Goal: Task Accomplishment & Management: Manage account settings

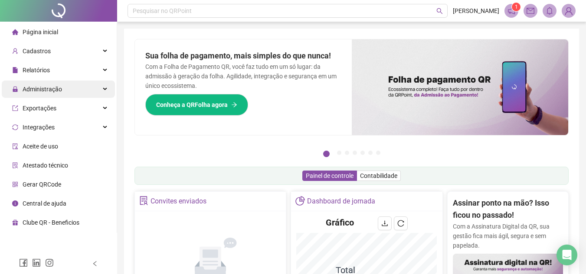
click at [62, 91] on div "Administração" at bounding box center [58, 89] width 113 height 17
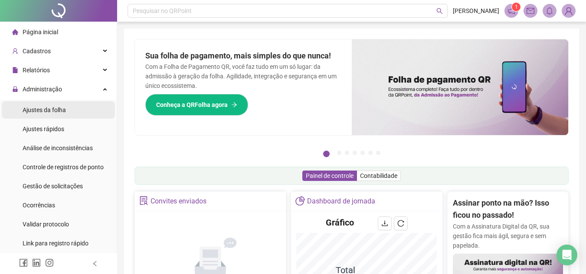
click at [70, 111] on li "Ajustes da folha" at bounding box center [58, 109] width 113 height 17
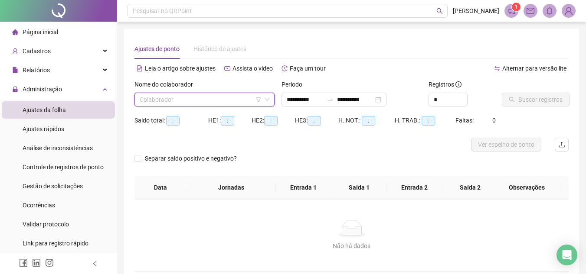
click at [169, 102] on input "search" at bounding box center [201, 99] width 122 height 13
drag, startPoint x: 325, startPoint y: 85, endPoint x: 353, endPoint y: 98, distance: 30.5
click at [335, 90] on div "Período" at bounding box center [351, 86] width 140 height 13
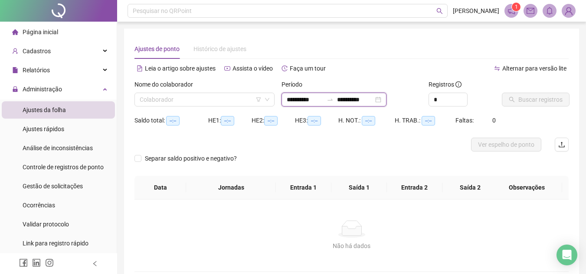
click at [353, 98] on input "**********" at bounding box center [355, 100] width 36 height 10
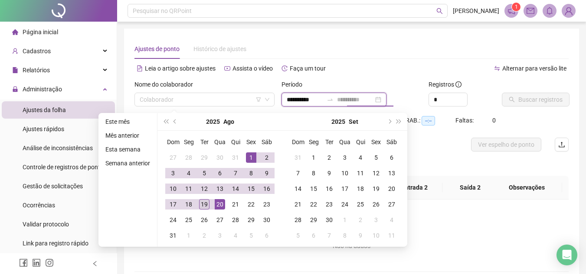
type input "**********"
click at [202, 207] on div "19" at bounding box center [204, 204] width 10 height 10
type input "**********"
click at [193, 101] on input "search" at bounding box center [201, 99] width 122 height 13
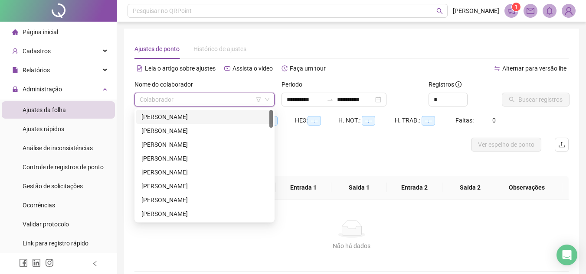
click at [202, 116] on div "[PERSON_NAME]" at bounding box center [204, 117] width 126 height 10
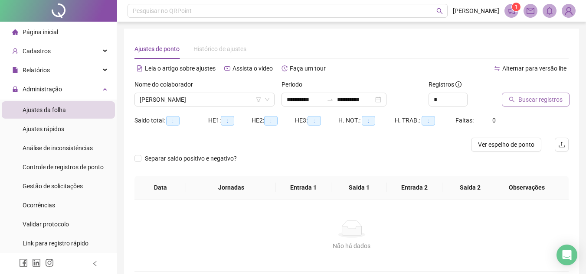
click at [519, 101] on span "Buscar registros" at bounding box center [540, 100] width 44 height 10
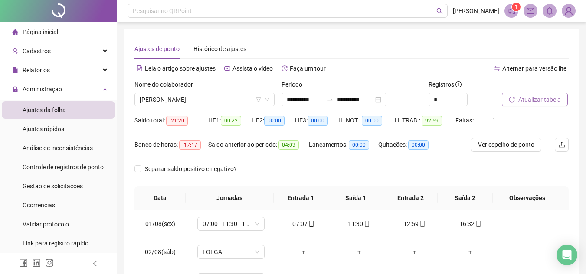
click at [519, 101] on span "Atualizar tabela" at bounding box center [539, 100] width 42 height 10
click at [558, 95] on span "Atualizar tabela" at bounding box center [539, 100] width 42 height 10
click at [520, 101] on span "Atualizar tabela" at bounding box center [539, 100] width 42 height 10
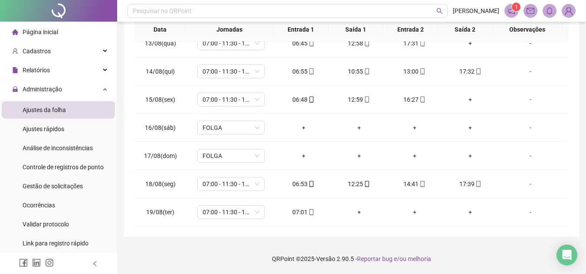
scroll to position [52, 0]
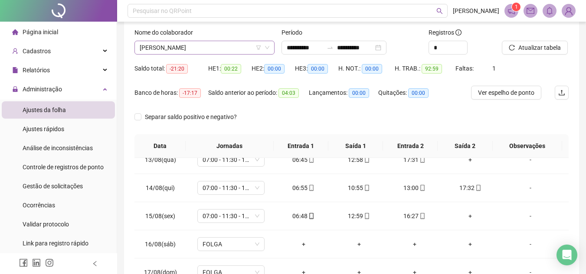
click at [158, 50] on span "[PERSON_NAME]" at bounding box center [205, 47] width 130 height 13
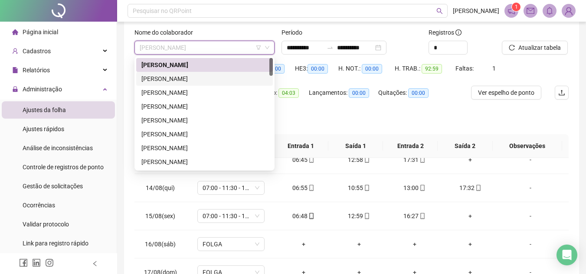
click at [163, 75] on div "[PERSON_NAME]" at bounding box center [204, 79] width 126 height 10
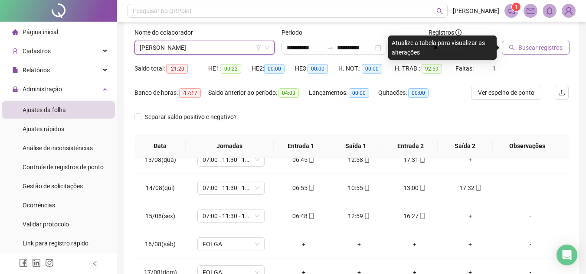
click at [516, 52] on button "Buscar registros" at bounding box center [535, 48] width 68 height 14
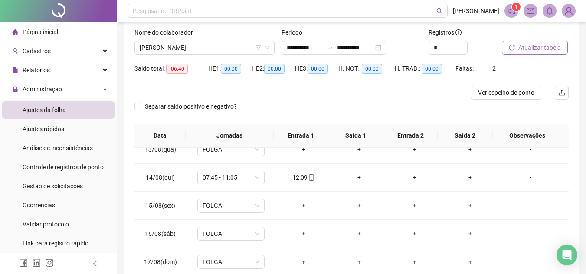
click at [516, 52] on button "Atualizar tabela" at bounding box center [534, 48] width 66 height 14
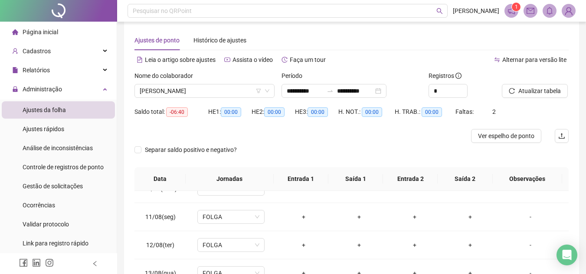
scroll to position [0, 0]
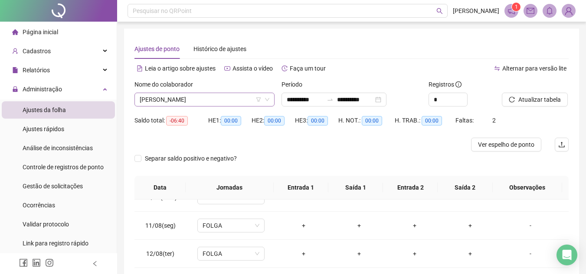
click at [231, 103] on span "[PERSON_NAME]" at bounding box center [205, 99] width 130 height 13
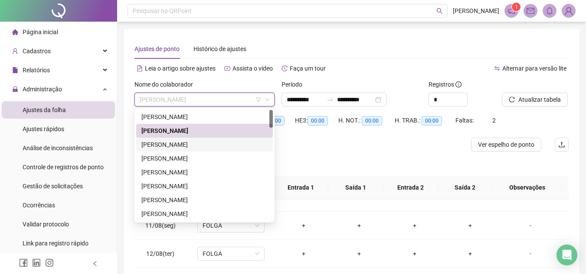
click at [206, 142] on div "[PERSON_NAME]" at bounding box center [204, 145] width 126 height 10
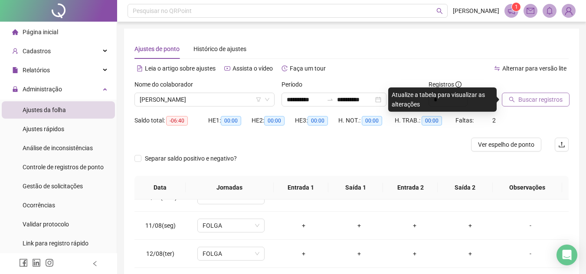
click at [521, 100] on span "Buscar registros" at bounding box center [540, 100] width 44 height 10
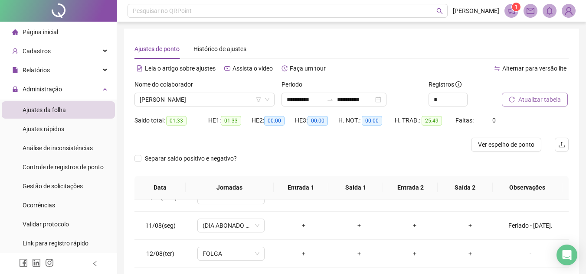
click at [516, 100] on button "Atualizar tabela" at bounding box center [534, 100] width 66 height 14
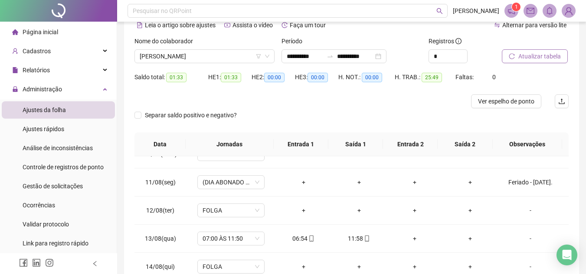
click at [553, 57] on span "Atualizar tabela" at bounding box center [539, 57] width 42 height 10
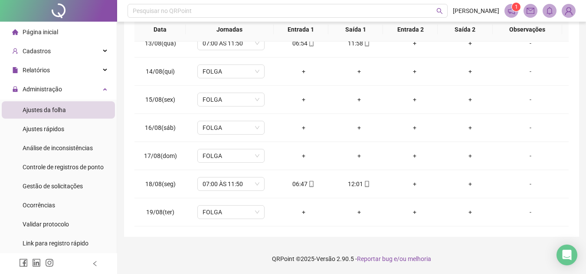
scroll to position [0, 0]
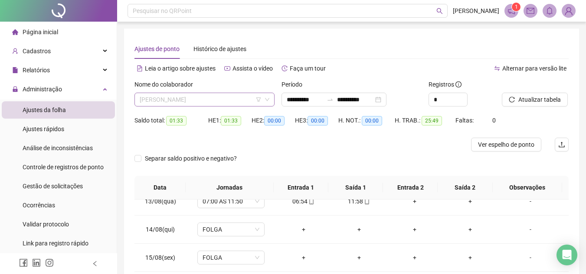
click at [169, 98] on span "[PERSON_NAME]" at bounding box center [205, 99] width 130 height 13
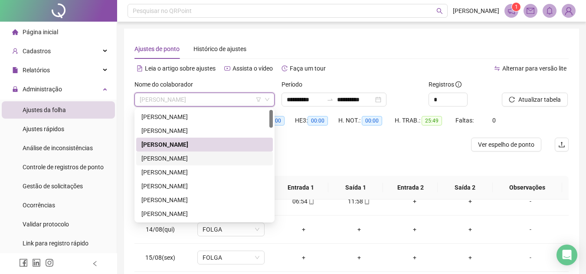
click at [176, 157] on div "[PERSON_NAME]" at bounding box center [204, 159] width 126 height 10
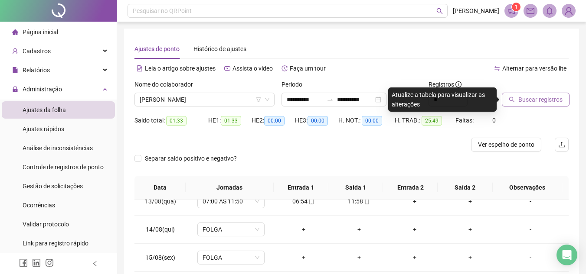
click at [536, 104] on span "Buscar registros" at bounding box center [540, 100] width 44 height 10
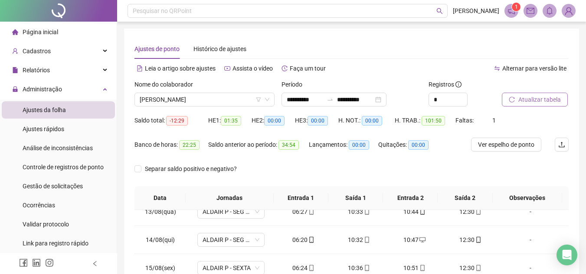
click at [534, 101] on span "Atualizar tabela" at bounding box center [539, 100] width 42 height 10
click at [553, 100] on span "Atualizar tabela" at bounding box center [539, 100] width 42 height 10
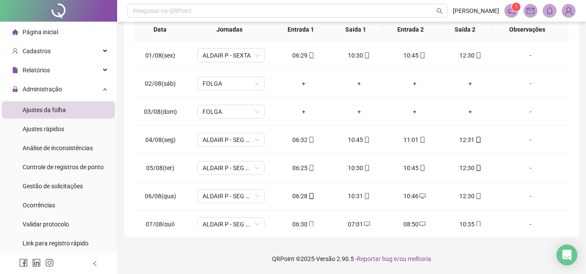
scroll to position [11, 0]
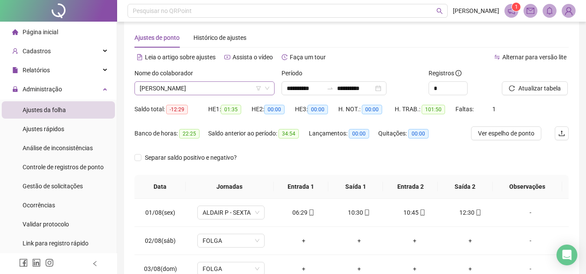
click at [239, 88] on span "[PERSON_NAME]" at bounding box center [205, 88] width 130 height 13
click at [236, 87] on span "[PERSON_NAME]" at bounding box center [205, 88] width 130 height 13
click at [450, 88] on input "*" at bounding box center [448, 88] width 38 height 13
click at [462, 82] on span "Increase Value" at bounding box center [462, 86] width 10 height 8
type input "*"
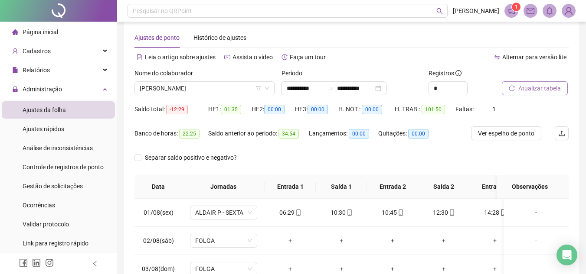
click at [518, 92] on button "Atualizar tabela" at bounding box center [534, 88] width 66 height 14
click at [521, 89] on span "Atualizar tabela" at bounding box center [539, 89] width 42 height 10
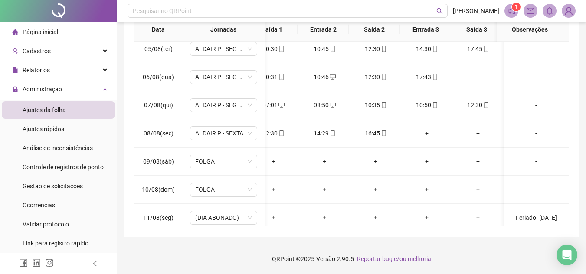
scroll to position [0, 63]
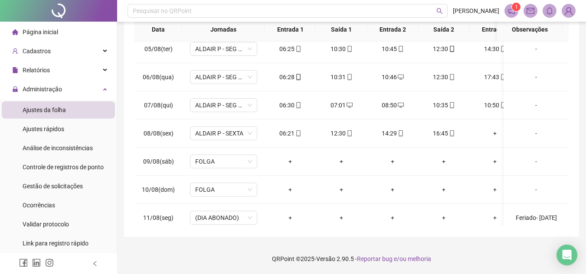
click at [430, 238] on div "**********" at bounding box center [351, 52] width 469 height 443
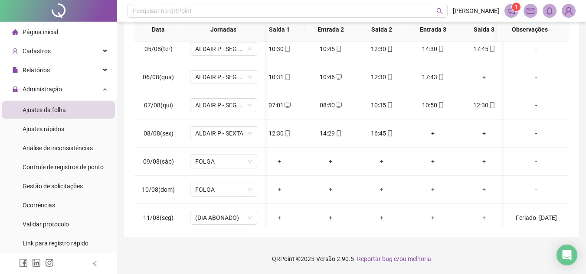
scroll to position [0, 66]
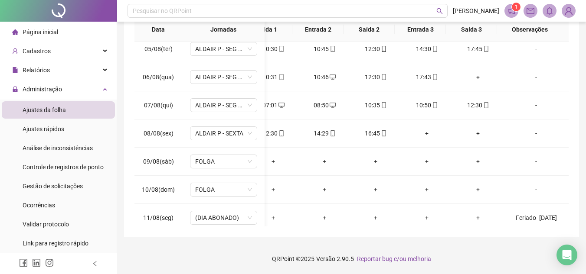
click at [423, 232] on div "**********" at bounding box center [351, 48] width 455 height 377
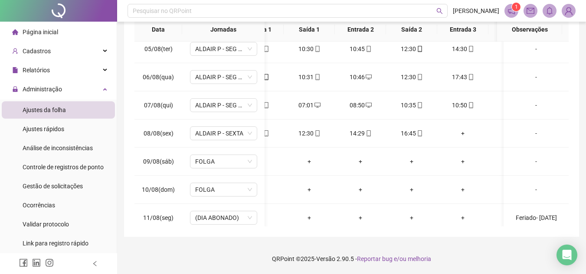
scroll to position [0, 30]
drag, startPoint x: 478, startPoint y: 228, endPoint x: 548, endPoint y: 174, distance: 89.0
click at [523, 230] on div "**********" at bounding box center [351, 48] width 455 height 377
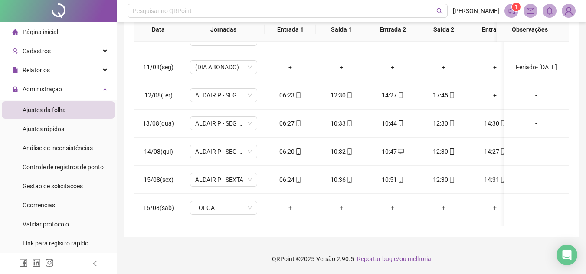
drag, startPoint x: 408, startPoint y: 227, endPoint x: 387, endPoint y: 226, distance: 21.3
click at [387, 226] on div "**********" at bounding box center [351, 48] width 455 height 377
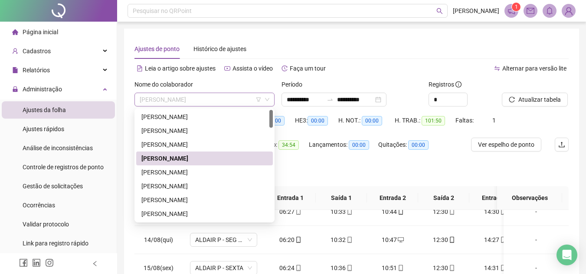
click at [209, 102] on span "[PERSON_NAME]" at bounding box center [205, 99] width 130 height 13
click at [209, 172] on div "[PERSON_NAME]" at bounding box center [204, 173] width 126 height 10
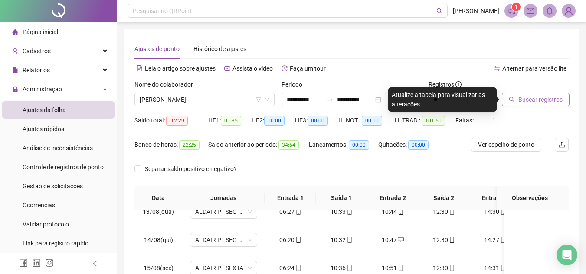
click at [543, 103] on span "Buscar registros" at bounding box center [540, 100] width 44 height 10
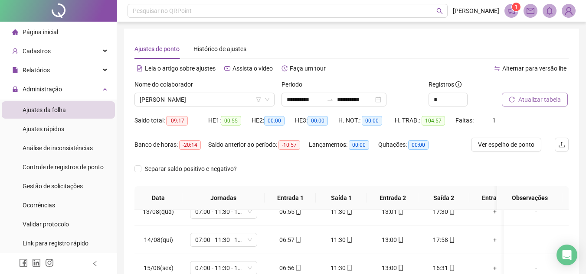
click at [544, 100] on span "Atualizar tabela" at bounding box center [539, 100] width 42 height 10
click at [511, 10] on icon "notification" at bounding box center [511, 11] width 8 height 8
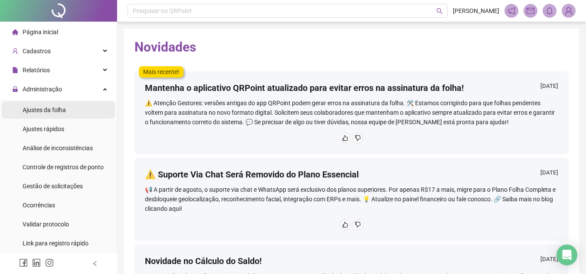
click at [64, 110] on span "Ajustes da folha" at bounding box center [44, 110] width 43 height 7
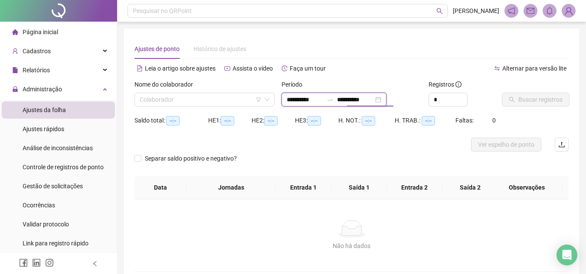
click at [363, 100] on input "**********" at bounding box center [355, 100] width 36 height 10
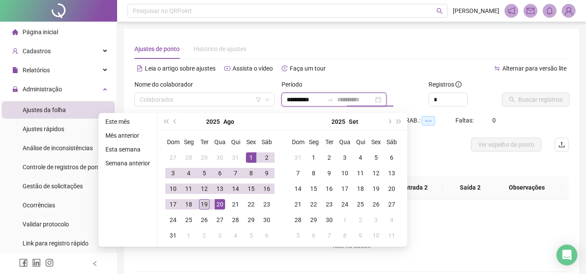
type input "**********"
click at [206, 208] on div "19" at bounding box center [204, 204] width 10 height 10
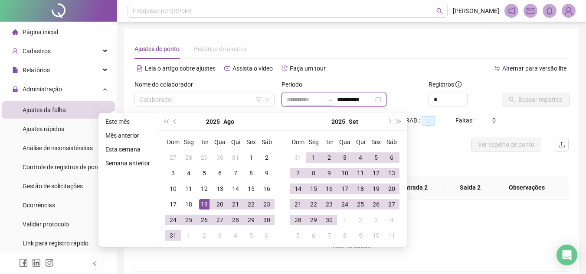
type input "**********"
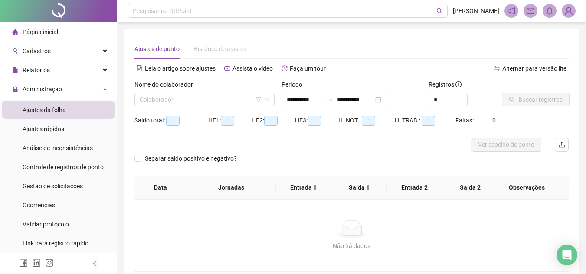
click at [426, 239] on div "Não há dados Não há dados" at bounding box center [351, 236] width 413 height 30
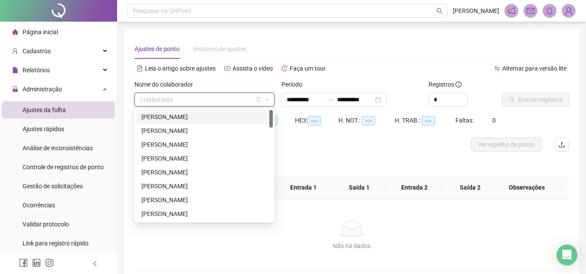
click at [177, 102] on input "search" at bounding box center [201, 99] width 122 height 13
click at [194, 176] on div "[PERSON_NAME]" at bounding box center [204, 173] width 126 height 10
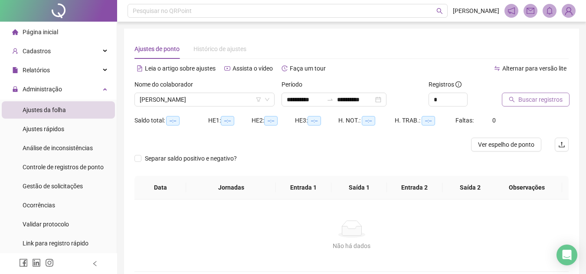
click at [545, 96] on span "Buscar registros" at bounding box center [540, 100] width 44 height 10
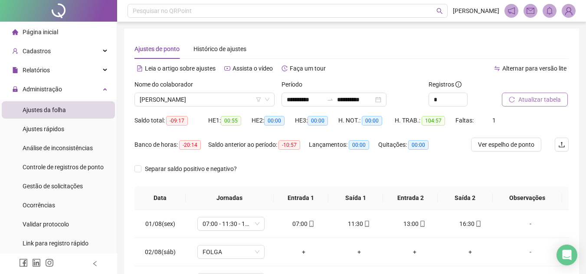
click at [544, 96] on span "Atualizar tabela" at bounding box center [539, 100] width 42 height 10
click at [553, 101] on span "Atualizar tabela" at bounding box center [539, 100] width 42 height 10
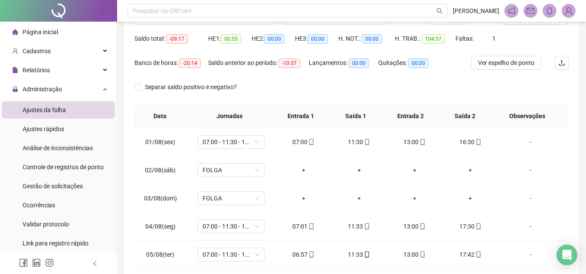
scroll to position [39, 0]
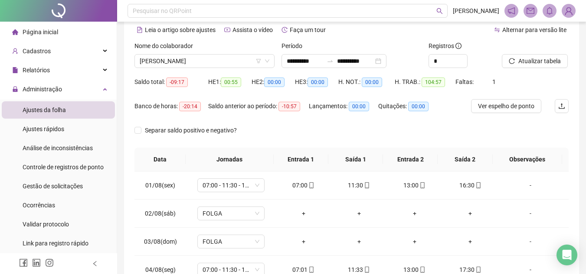
click at [538, 69] on div "Atualizar tabela" at bounding box center [535, 58] width 74 height 34
click at [538, 62] on span "Atualizar tabela" at bounding box center [539, 61] width 42 height 10
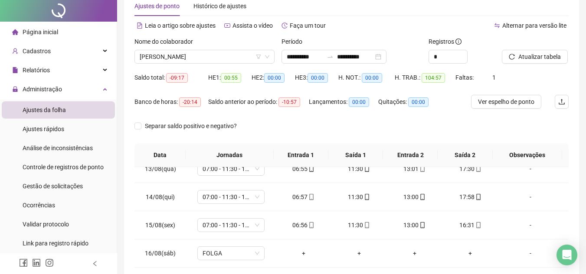
scroll to position [0, 0]
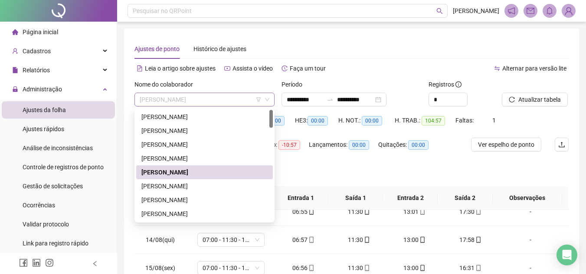
click at [209, 104] on span "[PERSON_NAME]" at bounding box center [205, 99] width 130 height 13
click at [220, 186] on div "[PERSON_NAME]" at bounding box center [204, 187] width 126 height 10
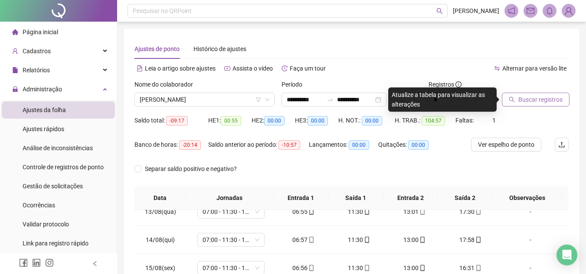
click at [532, 99] on span "Buscar registros" at bounding box center [540, 100] width 44 height 10
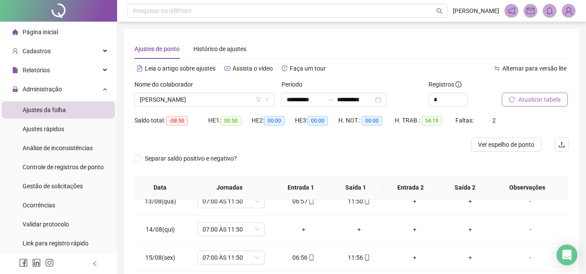
click at [550, 98] on span "Atualizar tabela" at bounding box center [539, 100] width 42 height 10
click at [559, 104] on span "Atualizar tabela" at bounding box center [539, 100] width 42 height 10
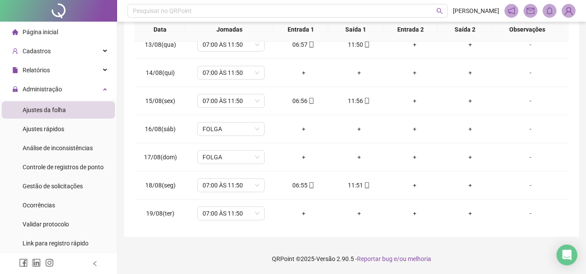
scroll to position [350, 0]
click at [428, 228] on div "**********" at bounding box center [351, 53] width 455 height 367
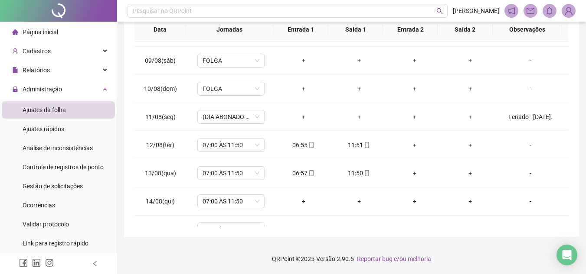
scroll to position [0, 0]
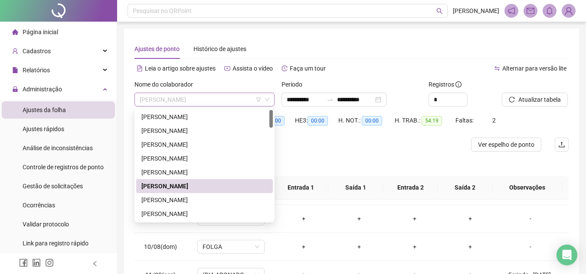
click at [221, 101] on span "[PERSON_NAME]" at bounding box center [205, 99] width 130 height 13
click at [208, 202] on div "[PERSON_NAME]" at bounding box center [204, 200] width 126 height 10
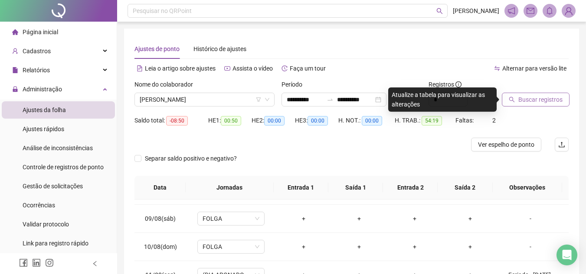
click at [533, 96] on span "Buscar registros" at bounding box center [540, 100] width 44 height 10
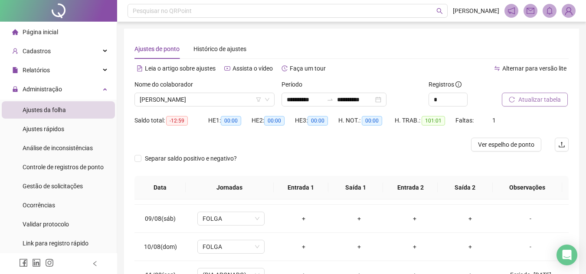
click at [535, 102] on span "Atualizar tabela" at bounding box center [539, 100] width 42 height 10
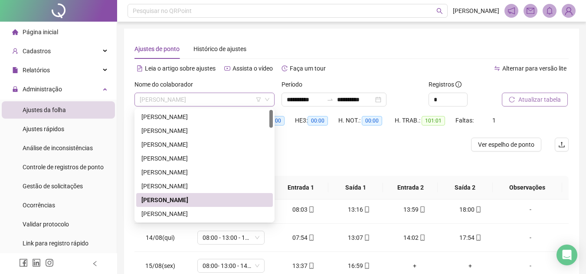
click at [186, 101] on span "[PERSON_NAME]" at bounding box center [205, 99] width 130 height 13
click at [196, 210] on div "[PERSON_NAME]" at bounding box center [204, 214] width 126 height 10
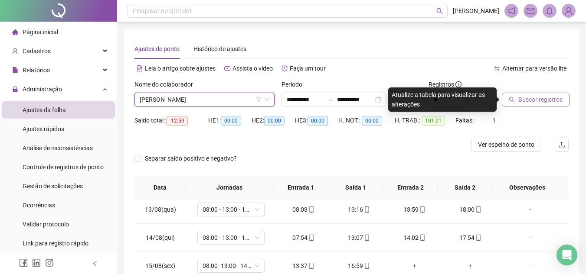
click at [527, 94] on button "Buscar registros" at bounding box center [535, 100] width 68 height 14
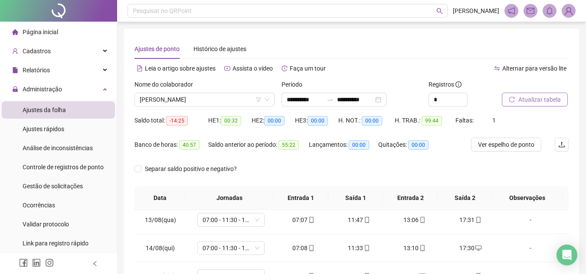
click at [537, 98] on span "Atualizar tabela" at bounding box center [539, 100] width 42 height 10
click at [538, 98] on span "Atualizar tabela" at bounding box center [539, 100] width 42 height 10
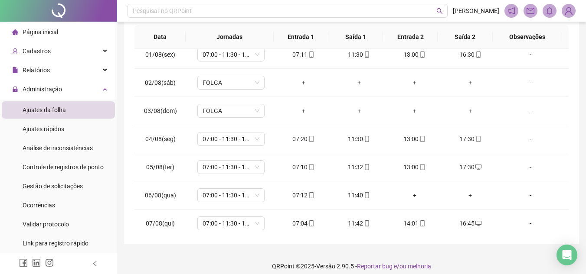
scroll to position [163, 0]
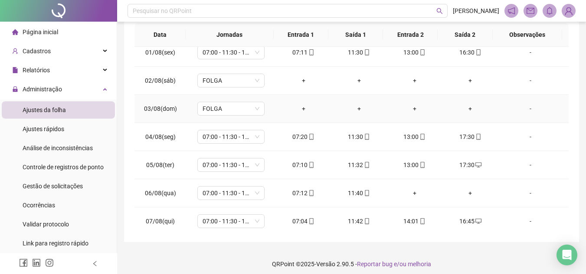
click at [433, 107] on td "+" at bounding box center [414, 109] width 55 height 28
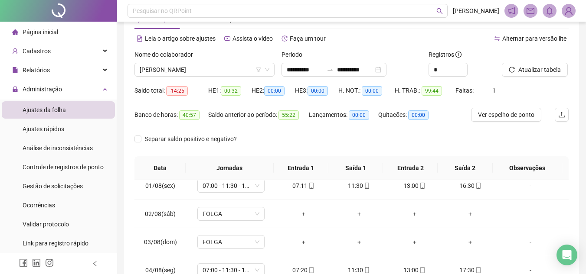
scroll to position [7, 0]
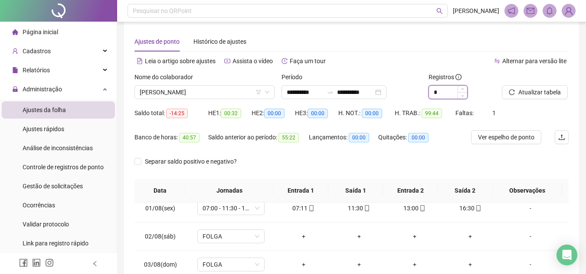
click at [446, 93] on input "*" at bounding box center [448, 92] width 38 height 13
click at [464, 90] on span "Increase Value" at bounding box center [462, 90] width 10 height 8
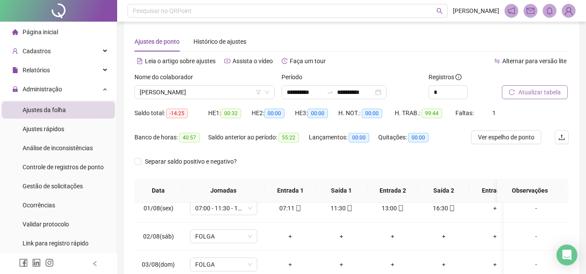
click at [540, 91] on span "Atualizar tabela" at bounding box center [539, 93] width 42 height 10
click at [543, 94] on span "Atualizar tabela" at bounding box center [539, 93] width 42 height 10
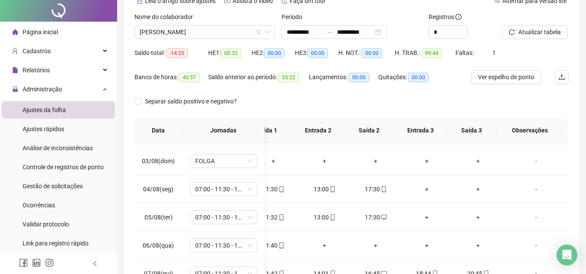
scroll to position [0, 0]
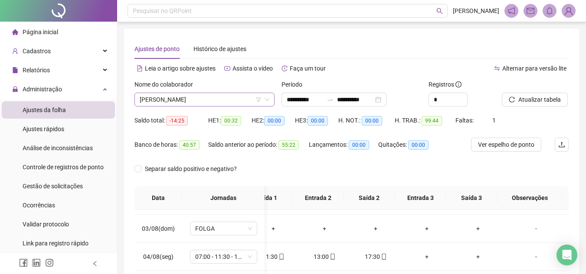
click at [205, 97] on span "[PERSON_NAME]" at bounding box center [205, 99] width 130 height 13
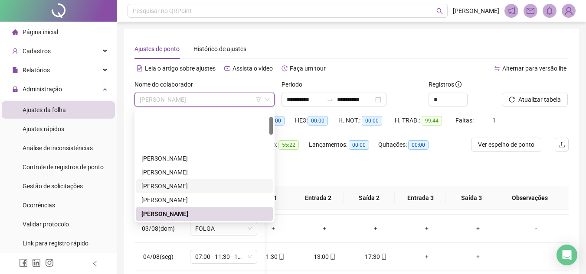
scroll to position [43, 0]
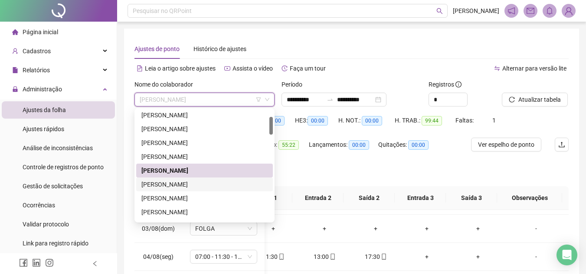
click at [218, 186] on div "[PERSON_NAME]" at bounding box center [204, 185] width 126 height 10
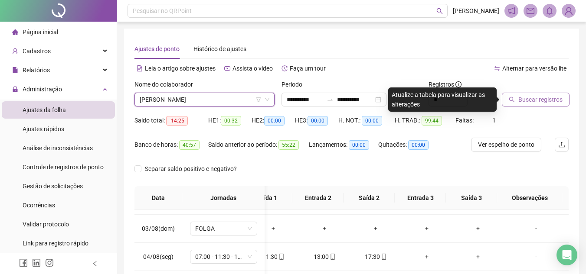
click at [519, 104] on span "Buscar registros" at bounding box center [540, 100] width 44 height 10
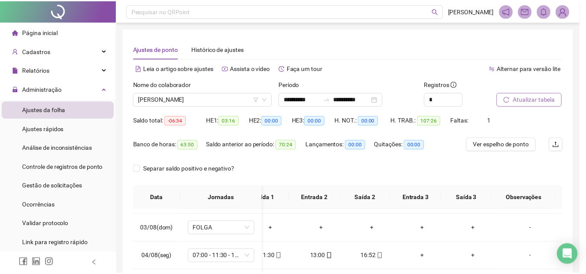
scroll to position [52, 68]
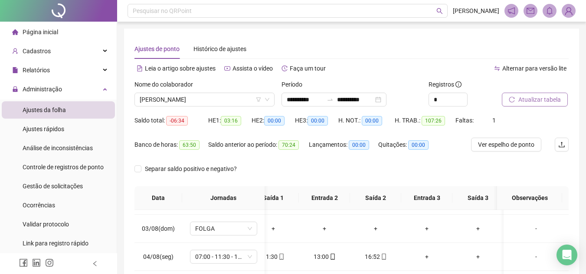
click at [524, 102] on span "Atualizar tabela" at bounding box center [539, 100] width 42 height 10
click at [545, 102] on span "Atualizar tabela" at bounding box center [539, 100] width 42 height 10
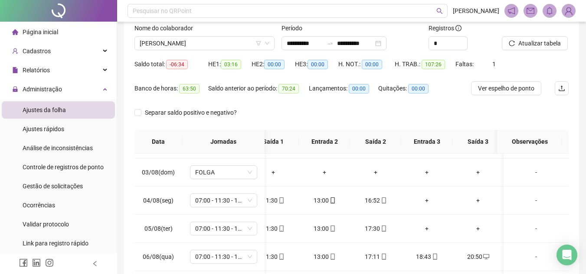
scroll to position [36, 0]
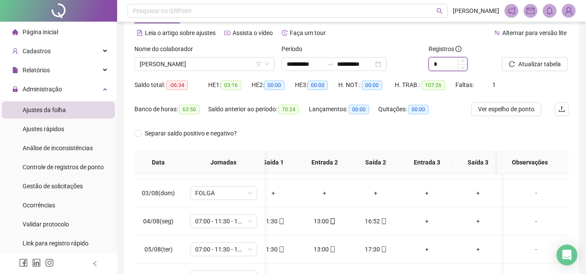
click at [436, 65] on input "*" at bounding box center [448, 64] width 38 height 13
click at [461, 69] on span "Decrease Value" at bounding box center [462, 67] width 10 height 8
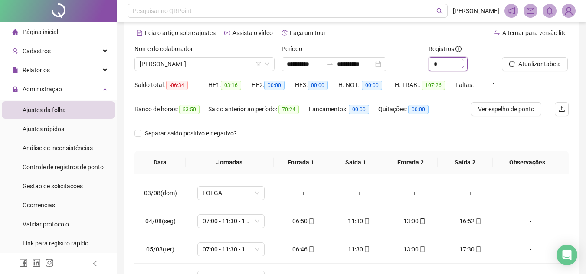
scroll to position [52, 0]
click at [540, 65] on span "Atualizar tabela" at bounding box center [539, 64] width 42 height 10
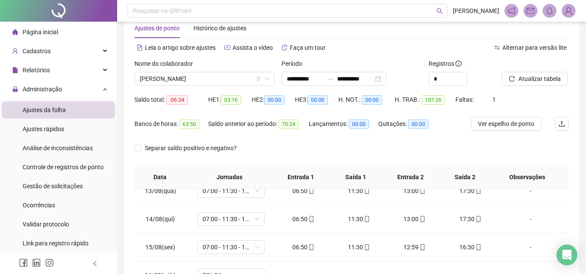
scroll to position [0, 0]
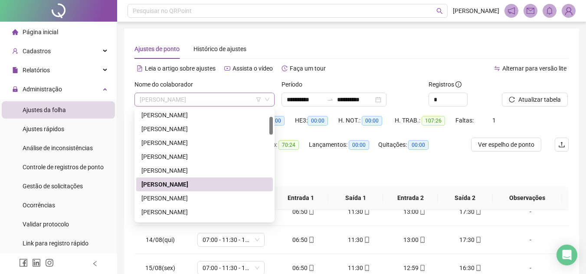
click at [179, 102] on span "[PERSON_NAME]" at bounding box center [205, 99] width 130 height 13
click at [209, 197] on div "[PERSON_NAME]" at bounding box center [204, 199] width 126 height 10
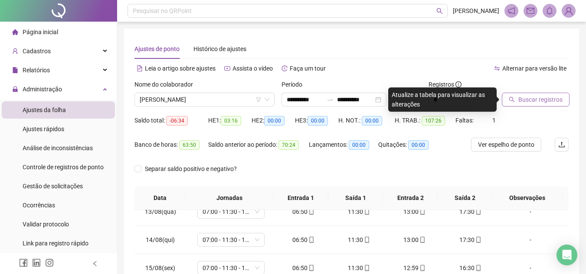
click at [524, 103] on span "Buscar registros" at bounding box center [540, 100] width 44 height 10
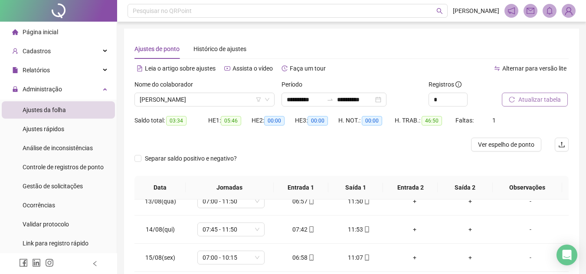
click at [544, 101] on span "Atualizar tabela" at bounding box center [539, 100] width 42 height 10
click at [550, 101] on span "Atualizar tabela" at bounding box center [539, 100] width 42 height 10
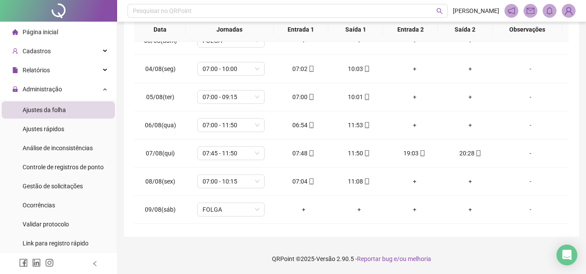
scroll to position [58, 0]
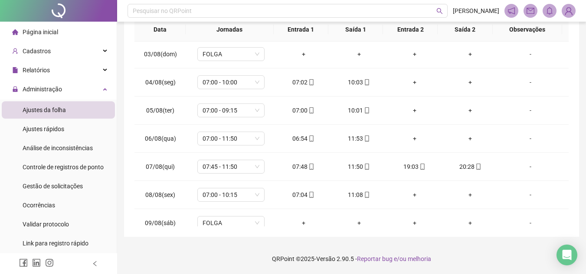
drag, startPoint x: 571, startPoint y: 109, endPoint x: 571, endPoint y: 80, distance: 29.5
click at [571, 80] on div "**********" at bounding box center [351, 53] width 455 height 367
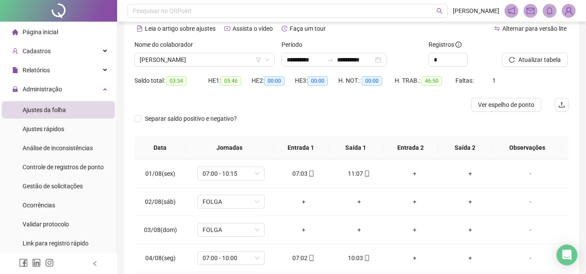
scroll to position [38, 0]
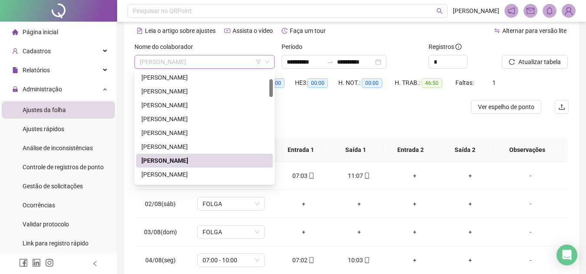
click at [194, 60] on span "[PERSON_NAME]" at bounding box center [205, 61] width 130 height 13
click at [218, 145] on div "[PERSON_NAME]" at bounding box center [204, 147] width 126 height 10
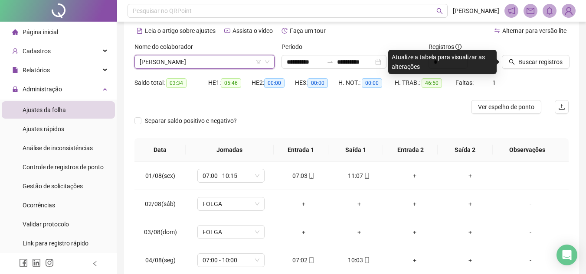
click at [451, 68] on div "Atualize a tabela para visualizar as alterações" at bounding box center [442, 62] width 108 height 24
click at [452, 60] on div "Atualize a tabela para visualizar as alterações" at bounding box center [442, 62] width 108 height 24
click at [511, 59] on icon "search" at bounding box center [512, 62] width 6 height 6
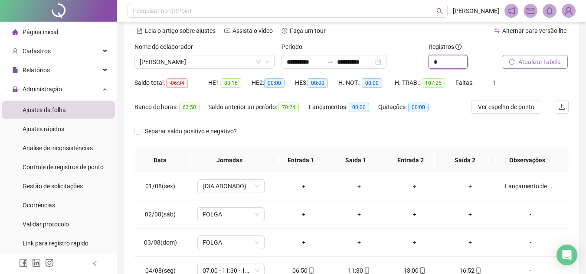
click at [451, 64] on input "*" at bounding box center [448, 61] width 38 height 13
click at [463, 59] on icon "up" at bounding box center [462, 59] width 3 height 3
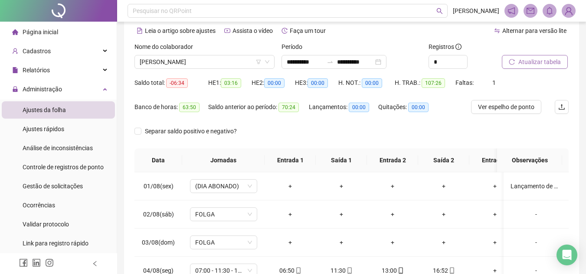
click at [516, 60] on button "Atualizar tabela" at bounding box center [534, 62] width 66 height 14
click at [557, 61] on span "Atualizar tabela" at bounding box center [539, 62] width 42 height 10
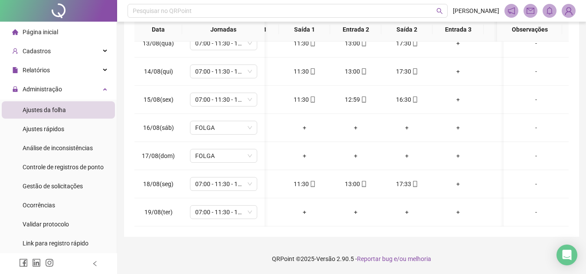
scroll to position [0, 15]
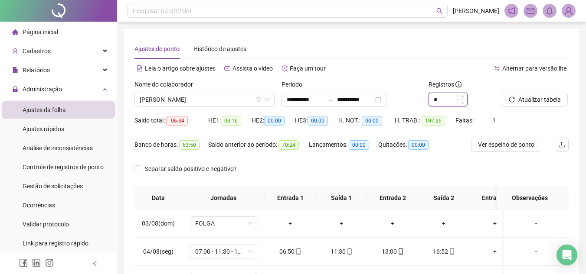
click at [436, 101] on input "*" at bounding box center [448, 99] width 38 height 13
click at [462, 104] on span "Decrease Value" at bounding box center [462, 102] width 10 height 8
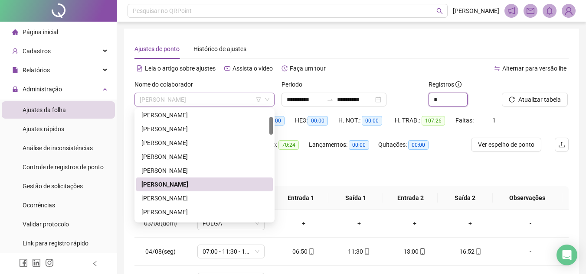
click at [217, 103] on span "[PERSON_NAME]" at bounding box center [205, 99] width 130 height 13
click at [220, 198] on div "[PERSON_NAME]" at bounding box center [204, 199] width 126 height 10
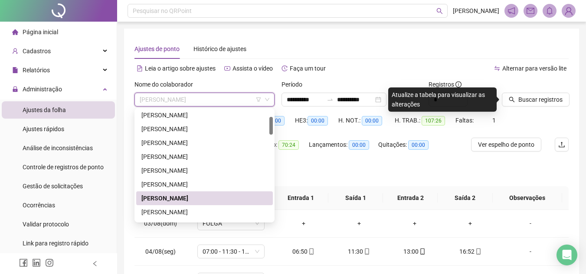
click at [232, 95] on span "[PERSON_NAME]" at bounding box center [205, 99] width 130 height 13
click at [221, 212] on div "[PERSON_NAME]" at bounding box center [204, 213] width 126 height 10
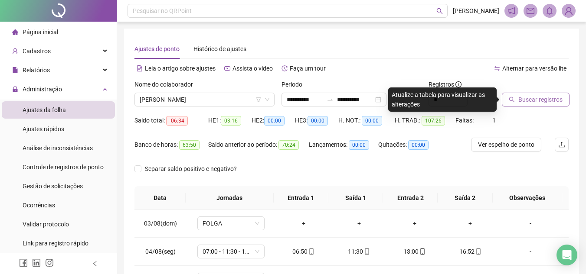
click at [541, 100] on span "Buscar registros" at bounding box center [540, 100] width 44 height 10
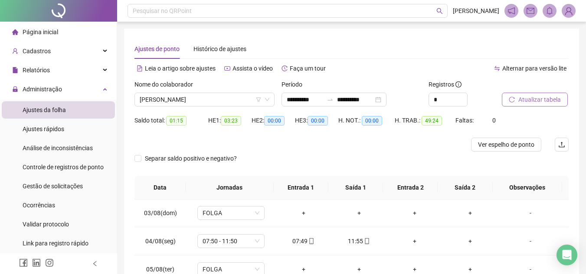
click at [540, 102] on span "Atualizar tabela" at bounding box center [539, 100] width 42 height 10
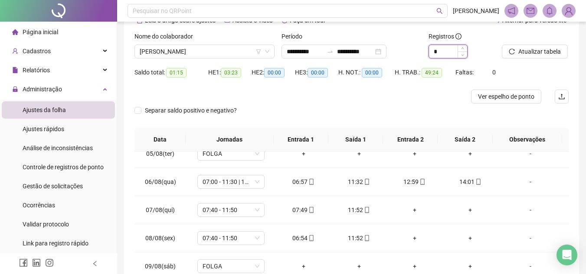
click at [447, 50] on input "*" at bounding box center [448, 51] width 38 height 13
type input "*"
click at [459, 49] on span "Increase Value" at bounding box center [462, 49] width 10 height 8
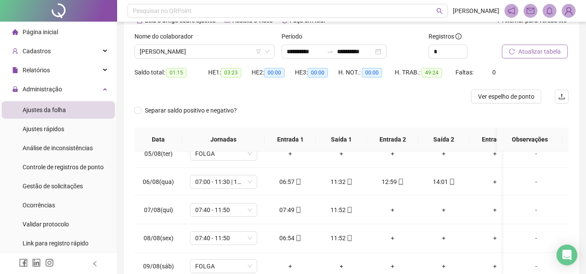
click at [528, 49] on span "Atualizar tabela" at bounding box center [539, 52] width 42 height 10
click at [514, 49] on icon "reload" at bounding box center [511, 52] width 6 height 6
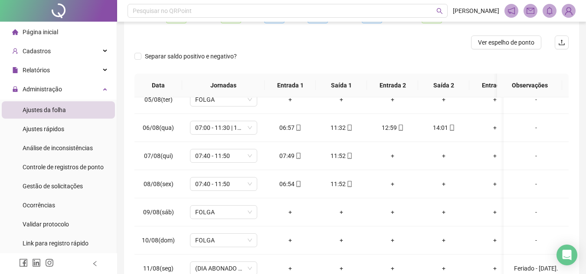
scroll to position [0, 0]
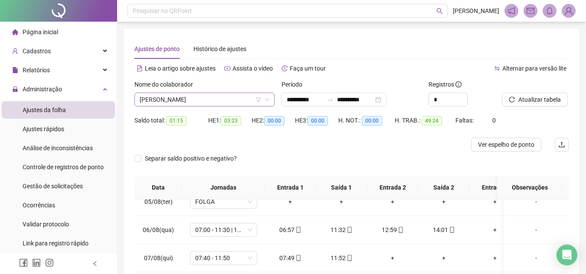
click at [222, 94] on span "[PERSON_NAME]" at bounding box center [205, 99] width 130 height 13
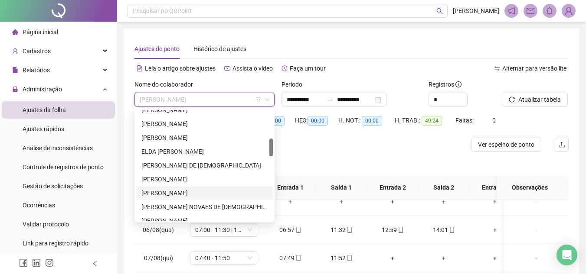
scroll to position [130, 0]
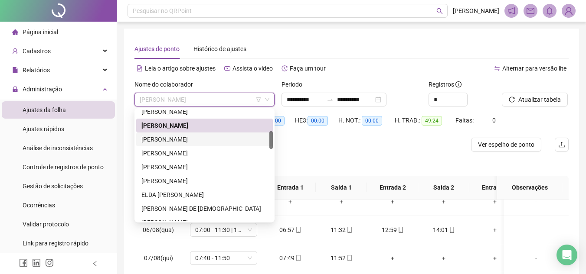
click at [218, 139] on div "[PERSON_NAME]" at bounding box center [204, 140] width 126 height 10
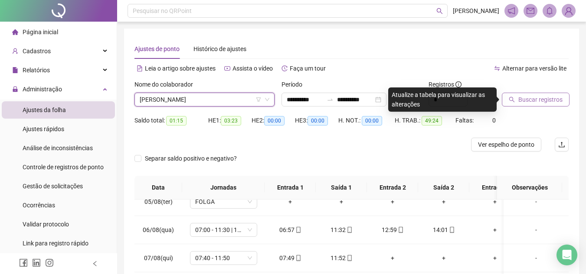
click at [517, 100] on button "Buscar registros" at bounding box center [535, 100] width 68 height 14
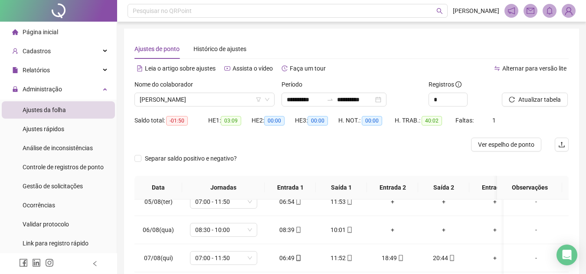
click at [530, 99] on span "Atualizar tabela" at bounding box center [539, 100] width 42 height 10
click at [547, 100] on span "Atualizar tabela" at bounding box center [539, 100] width 42 height 10
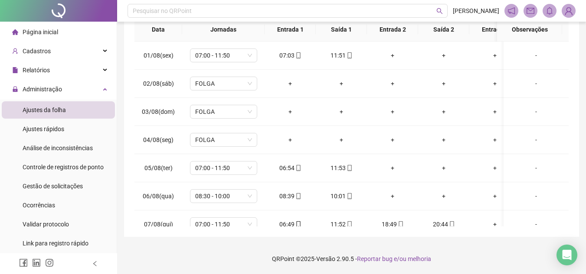
scroll to position [28, 0]
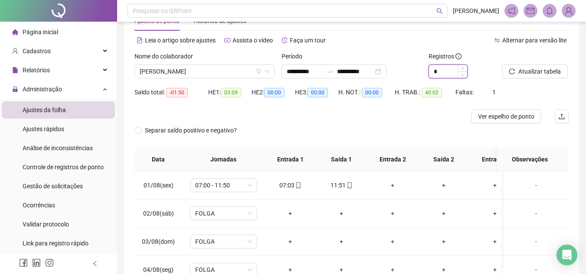
click at [444, 72] on input "*" at bounding box center [448, 71] width 38 height 13
click at [526, 72] on span "Atualizar tabela" at bounding box center [539, 72] width 42 height 10
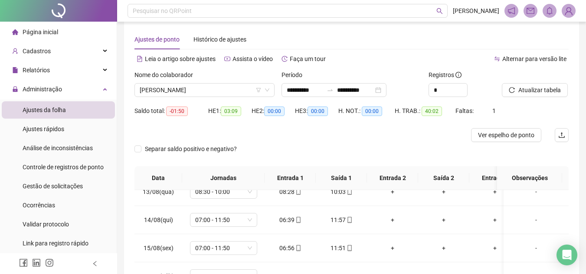
scroll to position [0, 0]
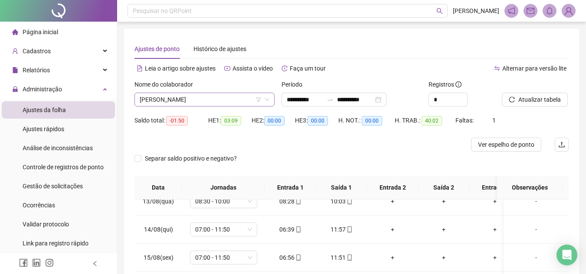
click at [232, 97] on span "[PERSON_NAME]" at bounding box center [205, 99] width 130 height 13
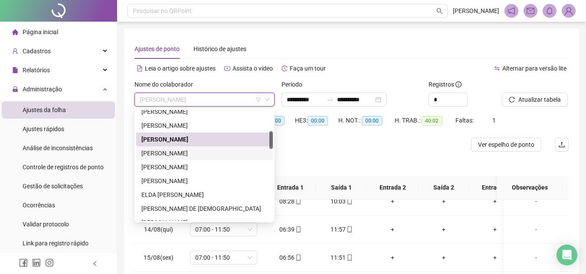
click at [211, 150] on div "[PERSON_NAME]" at bounding box center [204, 154] width 126 height 10
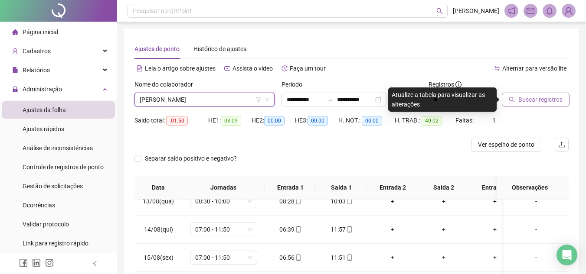
click at [524, 96] on span "Buscar registros" at bounding box center [540, 100] width 44 height 10
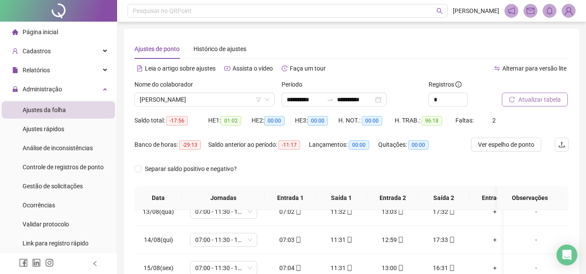
click at [535, 101] on span "Atualizar tabela" at bounding box center [539, 100] width 42 height 10
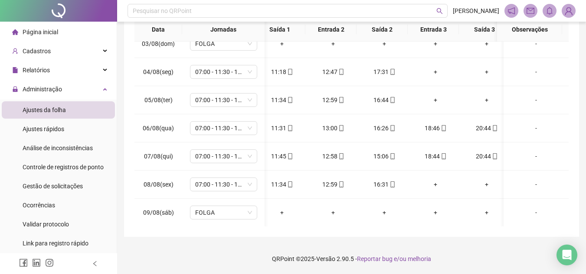
scroll to position [0, 59]
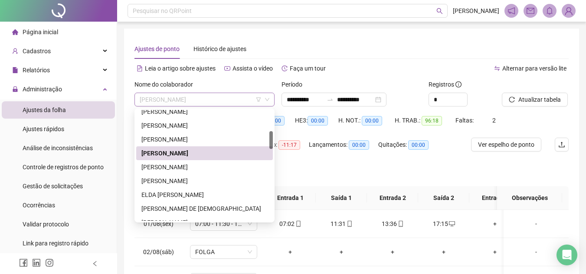
click at [183, 99] on span "[PERSON_NAME]" at bounding box center [205, 99] width 130 height 13
click at [195, 167] on div "[PERSON_NAME]" at bounding box center [204, 168] width 126 height 10
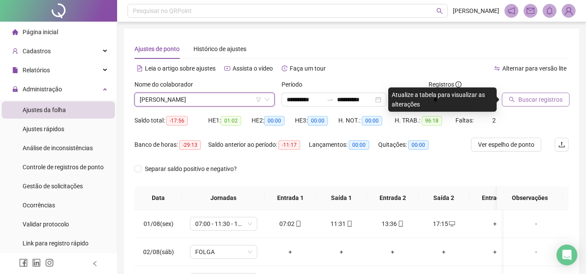
click at [535, 97] on span "Buscar registros" at bounding box center [540, 100] width 44 height 10
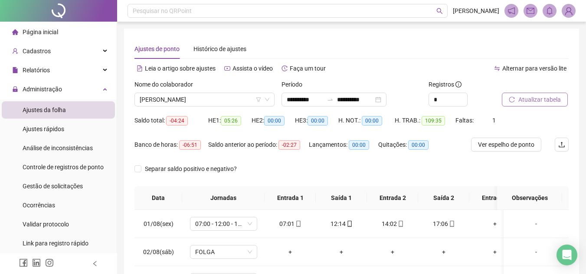
click at [536, 99] on span "Atualizar tabela" at bounding box center [539, 100] width 42 height 10
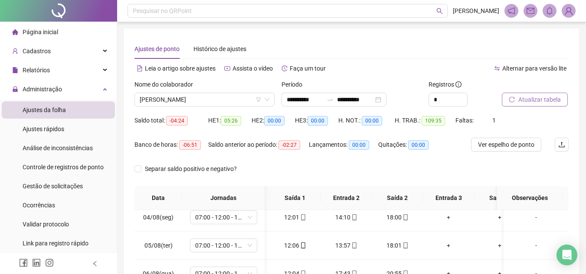
click at [542, 104] on span "Atualizar tabela" at bounding box center [539, 100] width 42 height 10
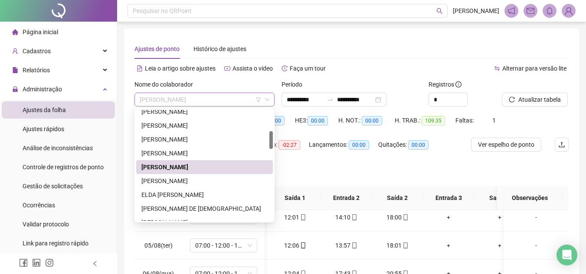
click at [166, 98] on span "[PERSON_NAME]" at bounding box center [205, 99] width 130 height 13
click at [208, 179] on div "[PERSON_NAME]" at bounding box center [204, 181] width 126 height 10
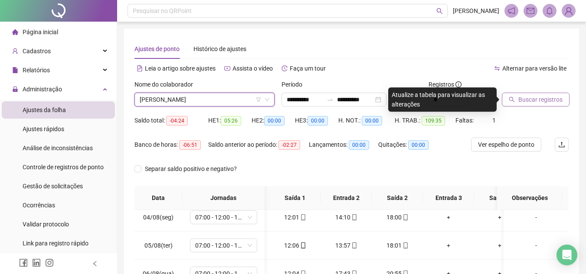
click at [537, 101] on span "Buscar registros" at bounding box center [540, 100] width 44 height 10
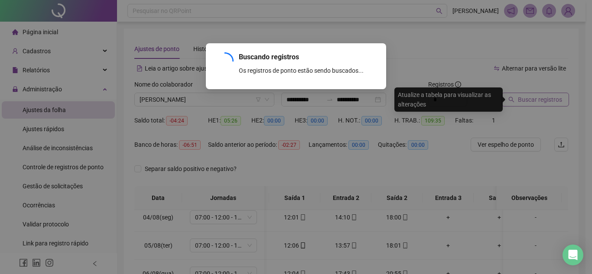
click at [537, 101] on div "Buscando registros Os registros de ponto estão sendo buscados... OK" at bounding box center [296, 137] width 592 height 274
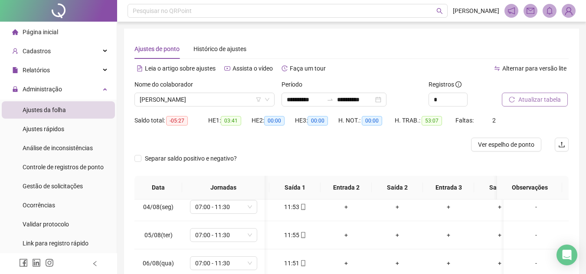
click at [537, 101] on span "Atualizar tabela" at bounding box center [539, 100] width 42 height 10
click at [557, 102] on span "Atualizar tabela" at bounding box center [539, 100] width 42 height 10
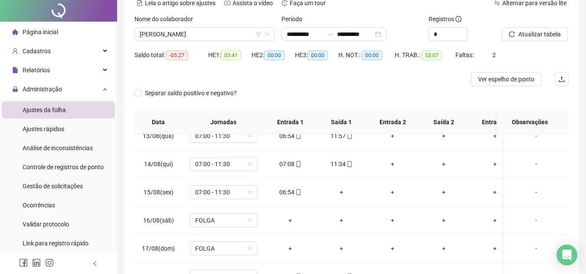
scroll to position [0, 0]
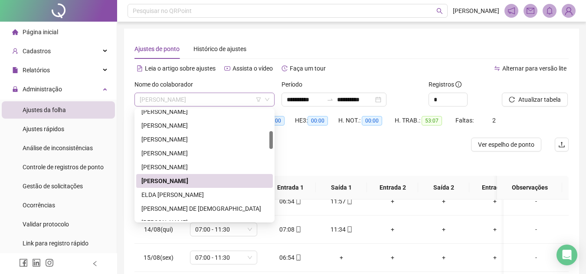
click at [232, 100] on span "[PERSON_NAME]" at bounding box center [205, 99] width 130 height 13
click at [210, 195] on div "ELDA [PERSON_NAME]" at bounding box center [204, 195] width 126 height 10
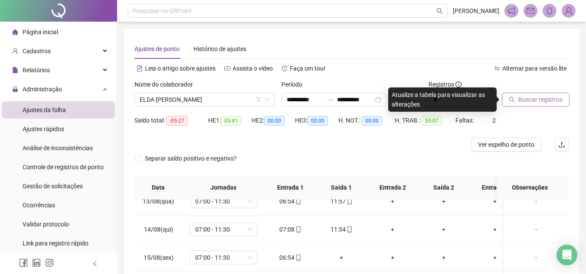
click at [518, 102] on button "Buscar registros" at bounding box center [535, 100] width 68 height 14
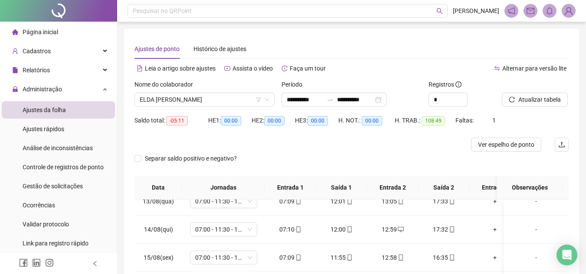
scroll to position [43, 0]
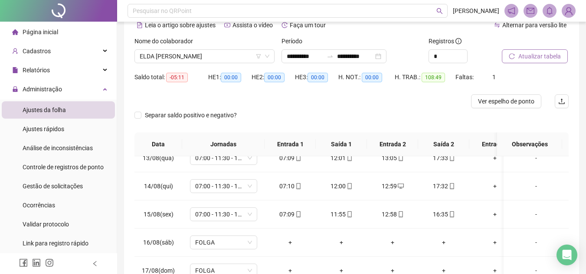
click at [535, 63] on button "Atualizar tabela" at bounding box center [534, 56] width 66 height 14
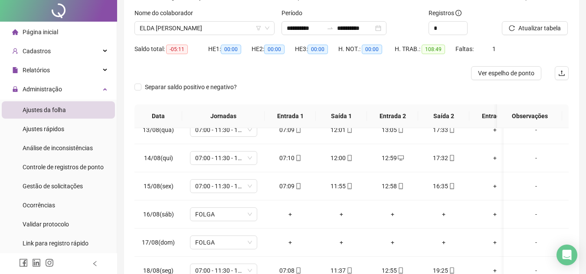
scroll to position [0, 0]
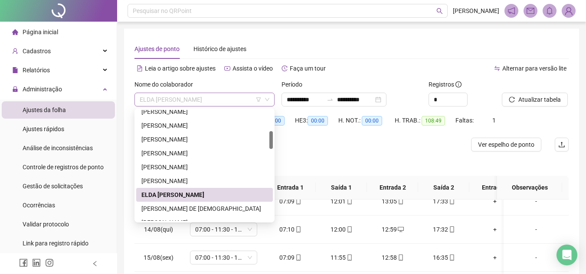
click at [173, 99] on span "ELDA [PERSON_NAME]" at bounding box center [205, 99] width 130 height 13
click at [196, 207] on div "[PERSON_NAME] DE [DEMOGRAPHIC_DATA]" at bounding box center [204, 209] width 126 height 10
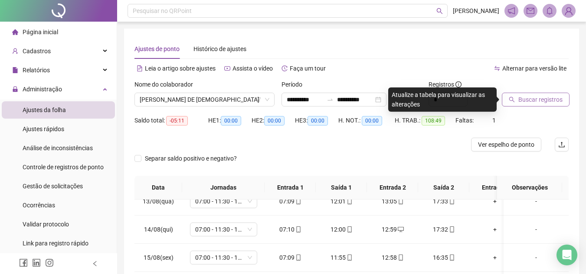
click at [543, 101] on span "Buscar registros" at bounding box center [540, 100] width 44 height 10
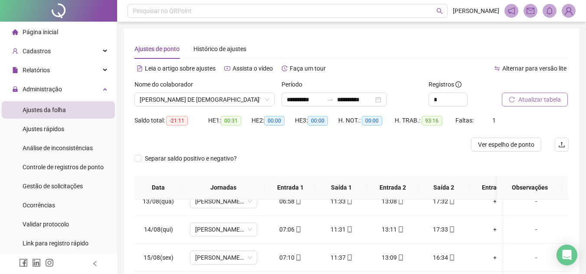
click at [550, 100] on span "Atualizar tabela" at bounding box center [539, 100] width 42 height 10
click at [556, 106] on button "Atualizar tabela" at bounding box center [534, 100] width 66 height 14
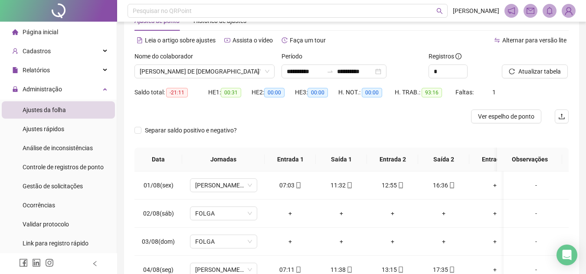
scroll to position [20, 0]
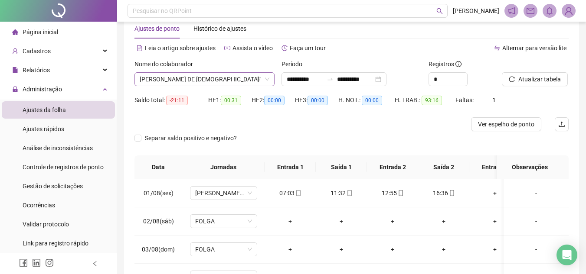
click at [162, 77] on span "[PERSON_NAME] DE [DEMOGRAPHIC_DATA]" at bounding box center [205, 79] width 130 height 13
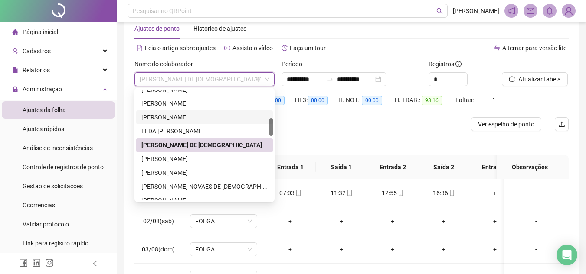
scroll to position [217, 0]
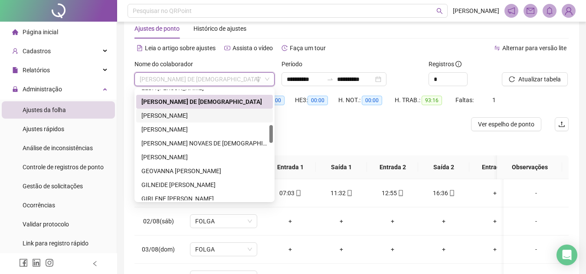
click at [205, 112] on div "[PERSON_NAME]" at bounding box center [204, 116] width 126 height 10
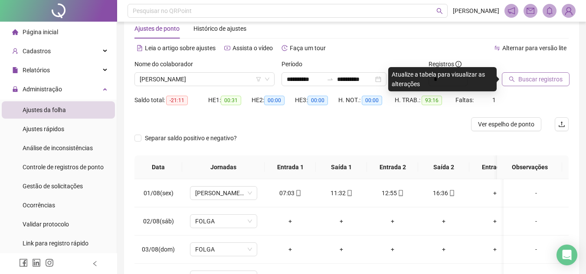
click at [557, 81] on span "Buscar registros" at bounding box center [540, 80] width 44 height 10
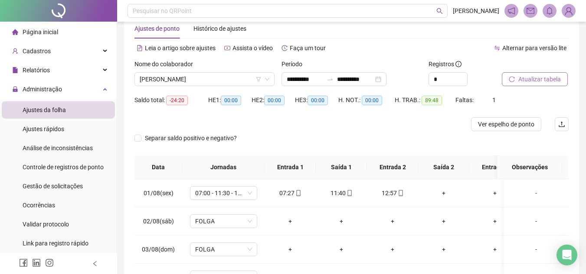
click at [557, 81] on span "Atualizar tabela" at bounding box center [539, 80] width 42 height 10
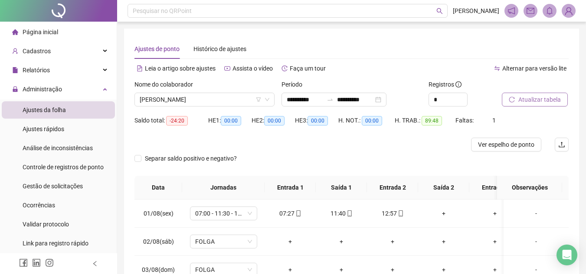
click at [550, 98] on span "Atualizar tabela" at bounding box center [539, 100] width 42 height 10
click at [552, 99] on span "Atualizar tabela" at bounding box center [539, 100] width 42 height 10
click at [557, 98] on span "Atualizar tabela" at bounding box center [539, 100] width 42 height 10
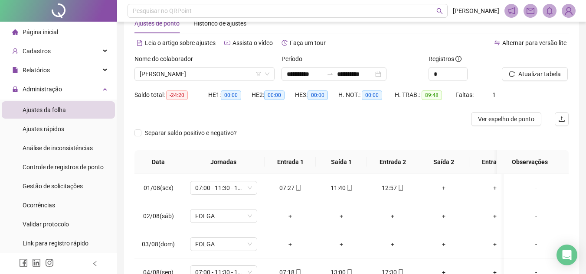
scroll to position [23, 0]
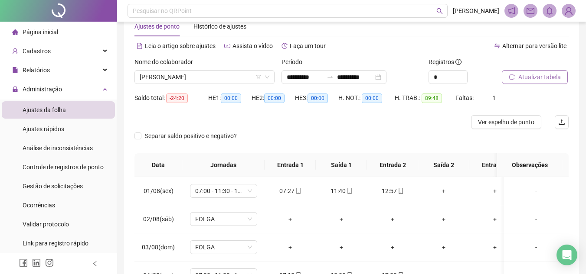
click at [547, 77] on span "Atualizar tabela" at bounding box center [539, 77] width 42 height 10
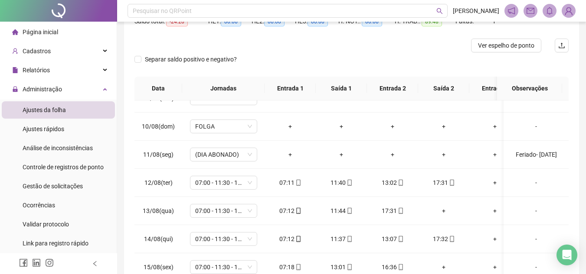
scroll to position [253, 0]
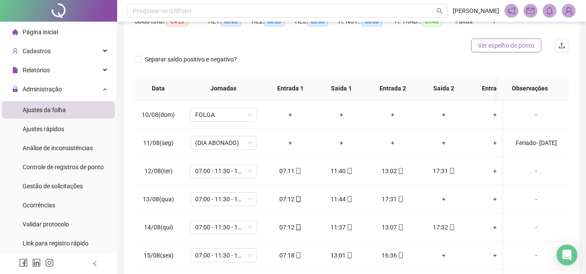
click at [518, 47] on span "Ver espelho de ponto" at bounding box center [506, 46] width 56 height 10
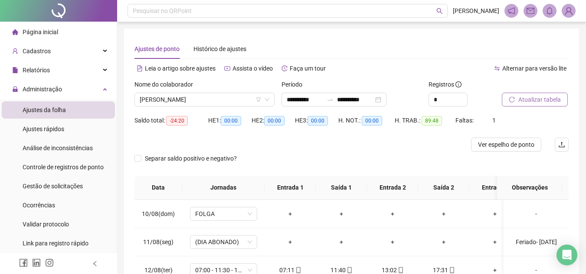
click at [552, 102] on span "Atualizar tabela" at bounding box center [539, 100] width 42 height 10
drag, startPoint x: 516, startPoint y: 98, endPoint x: 523, endPoint y: 108, distance: 12.7
click at [516, 98] on button "Atualizar tabela" at bounding box center [534, 100] width 66 height 14
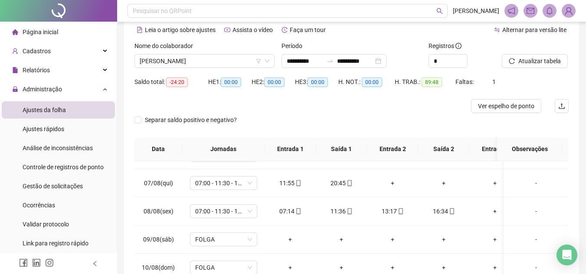
scroll to position [30, 0]
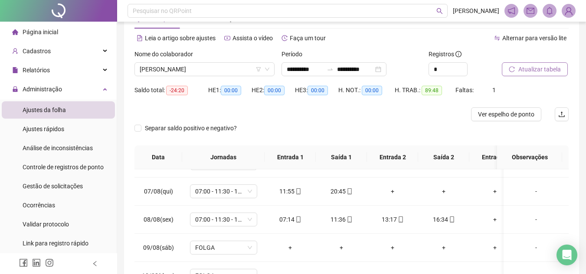
click at [543, 73] on span "Atualizar tabela" at bounding box center [539, 70] width 42 height 10
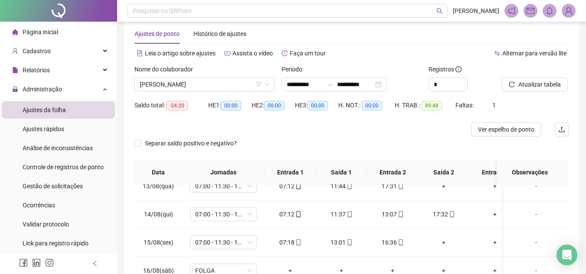
scroll to position [0, 0]
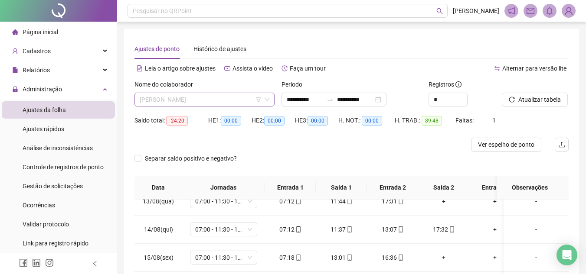
click at [208, 100] on span "[PERSON_NAME]" at bounding box center [205, 99] width 130 height 13
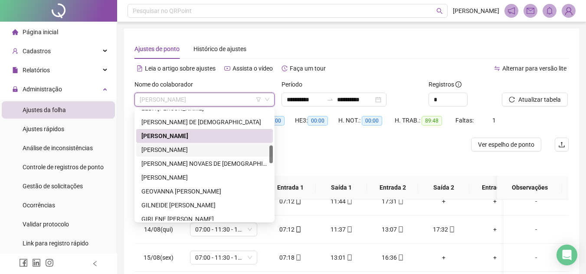
click at [218, 146] on div "[PERSON_NAME]" at bounding box center [204, 150] width 126 height 10
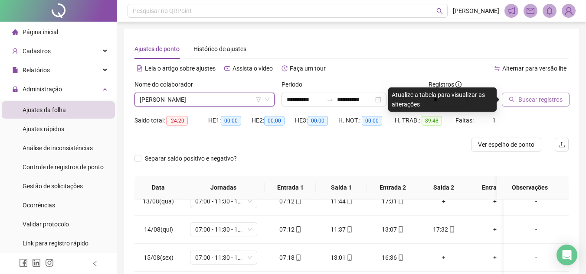
click at [540, 100] on span "Buscar registros" at bounding box center [540, 100] width 44 height 10
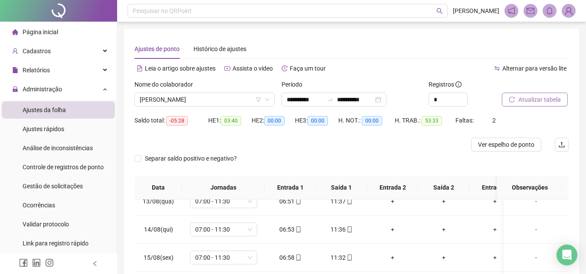
click at [540, 100] on span "Atualizar tabela" at bounding box center [539, 100] width 42 height 10
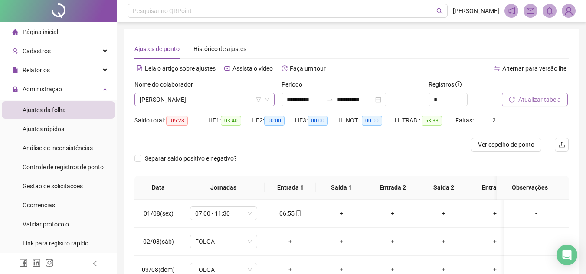
click at [208, 103] on span "[PERSON_NAME]" at bounding box center [205, 99] width 130 height 13
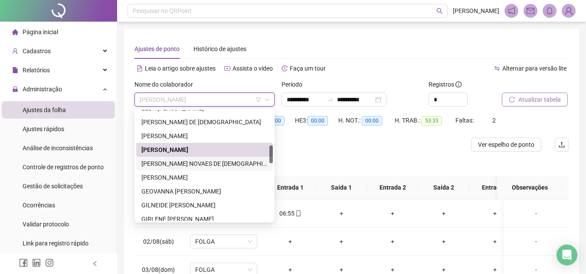
click at [232, 161] on div "[PERSON_NAME] NOVAES DE [DEMOGRAPHIC_DATA]" at bounding box center [204, 164] width 126 height 10
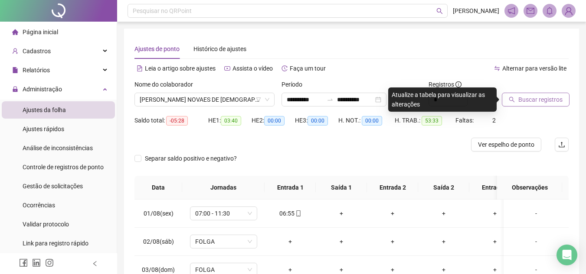
click at [557, 99] on span "Buscar registros" at bounding box center [540, 100] width 44 height 10
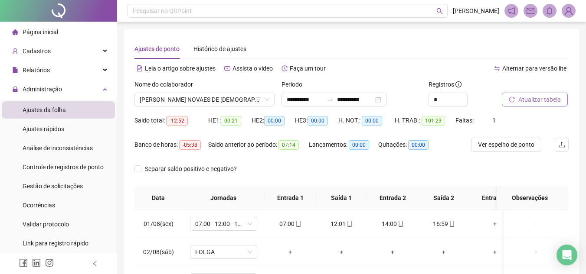
click at [549, 102] on span "Atualizar tabela" at bounding box center [539, 100] width 42 height 10
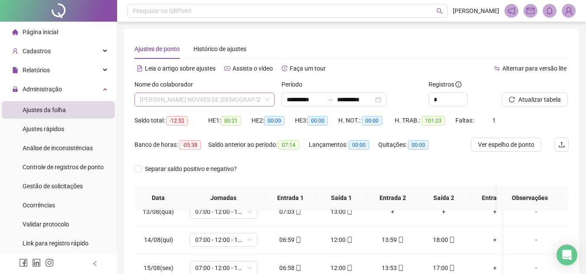
click at [195, 97] on span "[PERSON_NAME] NOVAES DE [DEMOGRAPHIC_DATA]" at bounding box center [205, 99] width 130 height 13
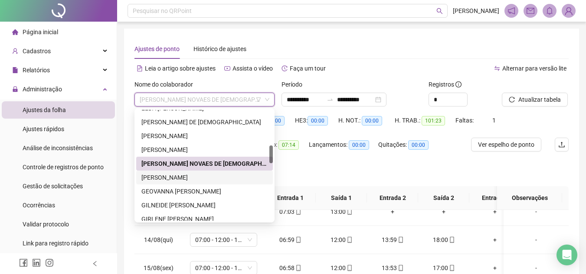
click at [214, 181] on div "[PERSON_NAME]" at bounding box center [204, 178] width 126 height 10
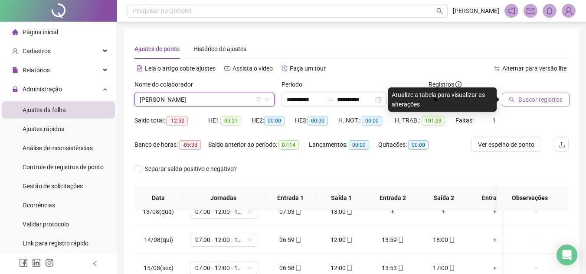
click at [527, 103] on span "Buscar registros" at bounding box center [540, 100] width 44 height 10
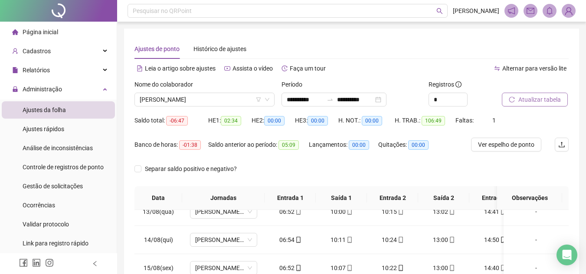
click at [527, 103] on span "Atualizar tabela" at bounding box center [539, 100] width 42 height 10
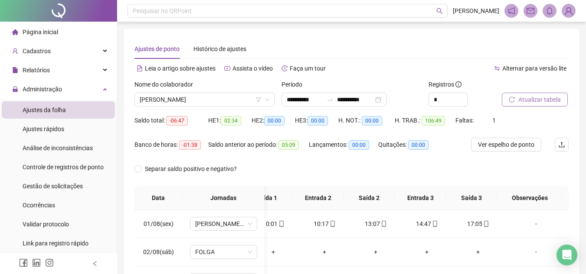
click at [514, 98] on icon "reload" at bounding box center [512, 100] width 6 height 6
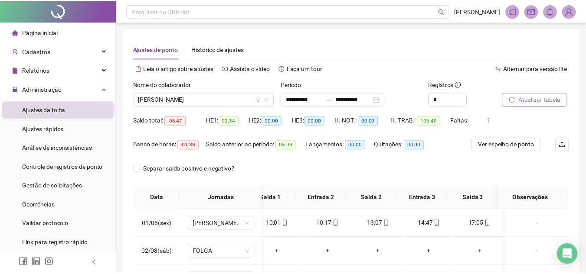
scroll to position [0, 68]
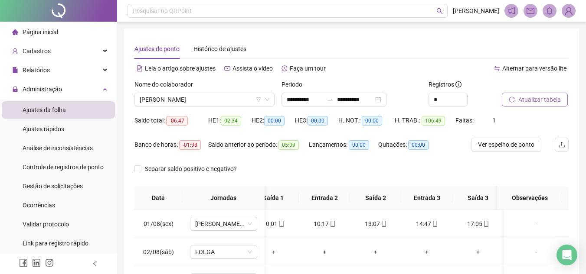
click at [521, 99] on span "Atualizar tabela" at bounding box center [539, 100] width 42 height 10
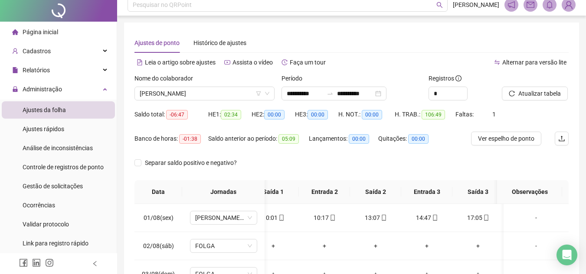
scroll to position [0, 0]
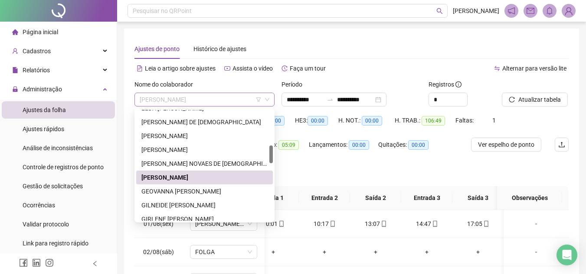
click at [217, 99] on span "[PERSON_NAME]" at bounding box center [205, 99] width 130 height 13
click at [216, 190] on div "GEOVANNA [PERSON_NAME]" at bounding box center [204, 192] width 126 height 10
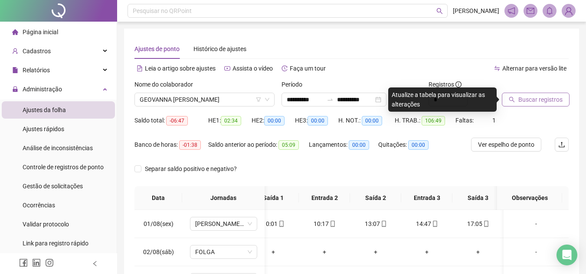
click at [548, 100] on span "Buscar registros" at bounding box center [540, 100] width 44 height 10
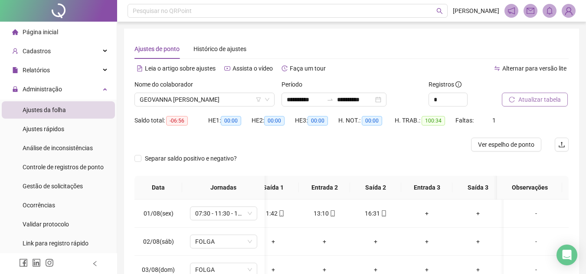
click at [548, 98] on span "Atualizar tabela" at bounding box center [539, 100] width 42 height 10
click at [556, 99] on span "Atualizar tabela" at bounding box center [539, 100] width 42 height 10
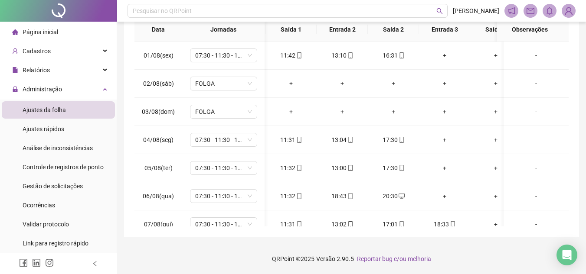
scroll to position [0, 47]
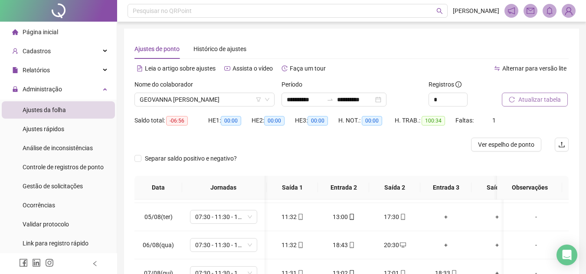
click at [518, 97] on span "Atualizar tabela" at bounding box center [539, 100] width 42 height 10
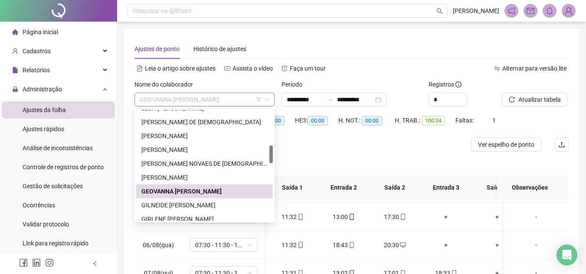
click at [188, 99] on span "GEOVANNA [PERSON_NAME]" at bounding box center [205, 99] width 130 height 13
click at [205, 204] on div "GILNEIDE [PERSON_NAME]" at bounding box center [204, 206] width 126 height 10
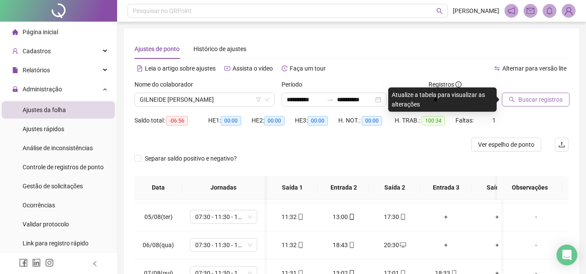
click at [540, 99] on span "Buscar registros" at bounding box center [540, 100] width 44 height 10
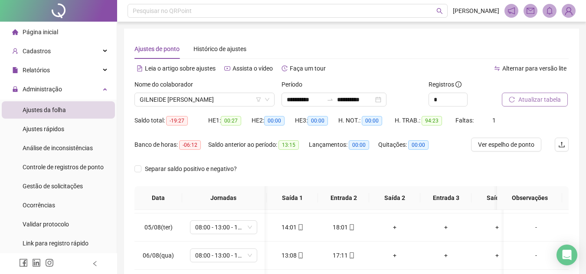
click at [538, 98] on span "Atualizar tabela" at bounding box center [539, 100] width 42 height 10
click at [562, 98] on button "Atualizar tabela" at bounding box center [534, 100] width 66 height 14
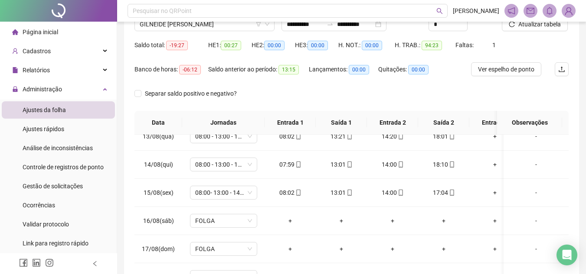
scroll to position [0, 0]
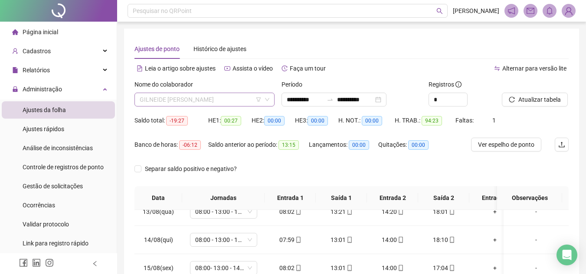
click at [168, 99] on span "GILNEIDE [PERSON_NAME]" at bounding box center [205, 99] width 130 height 13
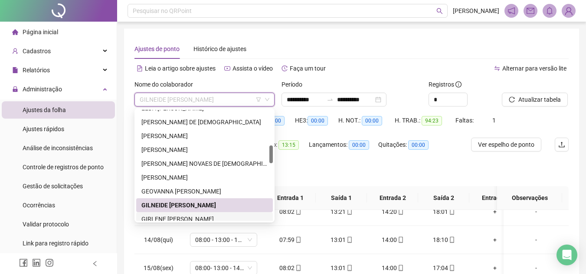
click at [199, 220] on div "GIRLENE [PERSON_NAME]" at bounding box center [204, 220] width 126 height 10
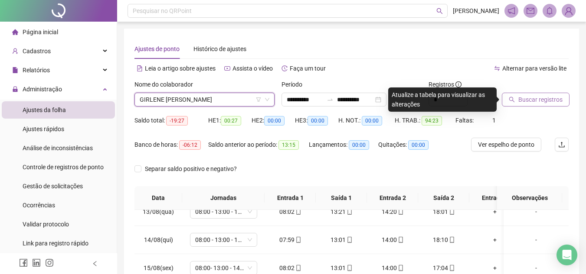
click at [552, 100] on span "Buscar registros" at bounding box center [540, 100] width 44 height 10
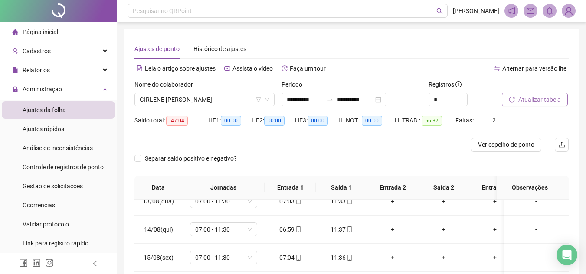
click at [536, 101] on span "Atualizar tabela" at bounding box center [539, 100] width 42 height 10
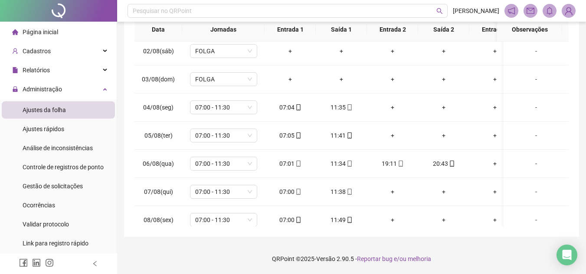
scroll to position [21, 0]
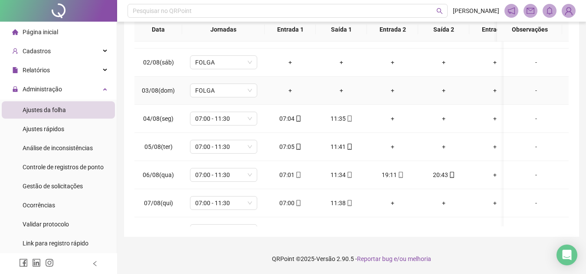
click at [557, 89] on td "-" at bounding box center [535, 91] width 65 height 28
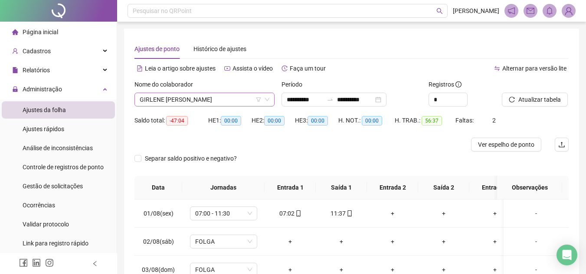
scroll to position [222, 0]
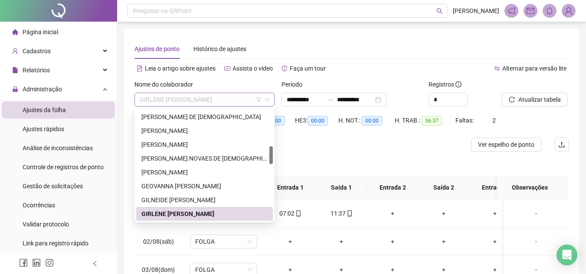
click at [228, 99] on span "GIRLENE [PERSON_NAME]" at bounding box center [205, 99] width 130 height 13
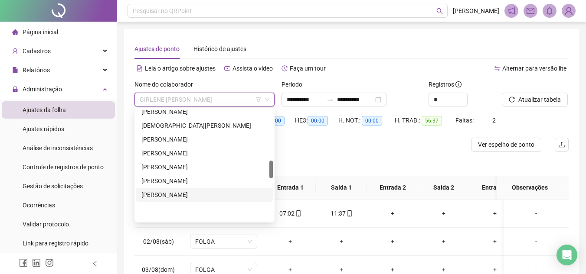
scroll to position [309, 0]
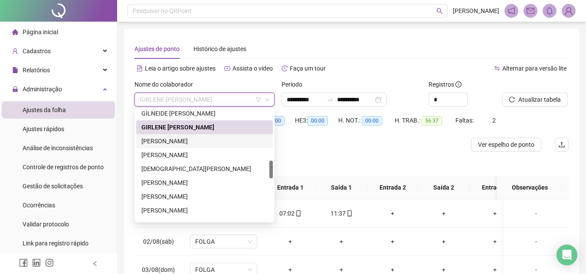
click at [198, 139] on div "[PERSON_NAME]" at bounding box center [204, 142] width 126 height 10
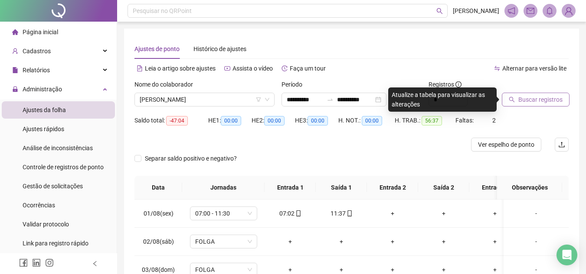
click at [547, 103] on span "Buscar registros" at bounding box center [540, 100] width 44 height 10
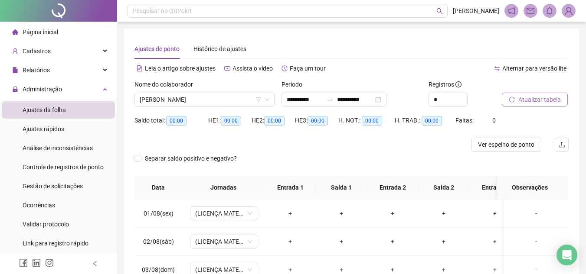
click at [548, 103] on span "Atualizar tabela" at bounding box center [539, 100] width 42 height 10
click at [558, 103] on span "Atualizar tabela" at bounding box center [539, 100] width 42 height 10
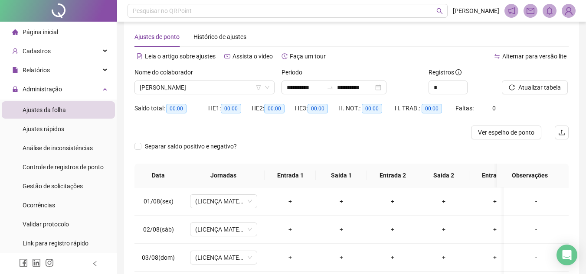
scroll to position [8, 0]
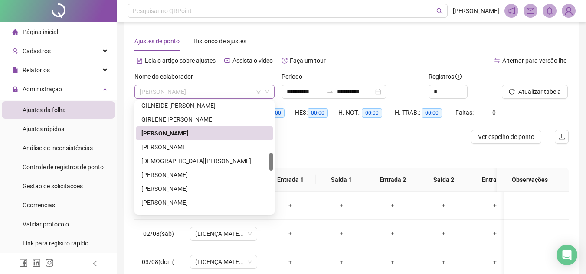
click at [219, 91] on span "[PERSON_NAME]" at bounding box center [205, 91] width 130 height 13
click at [224, 146] on div "[PERSON_NAME]" at bounding box center [204, 148] width 126 height 10
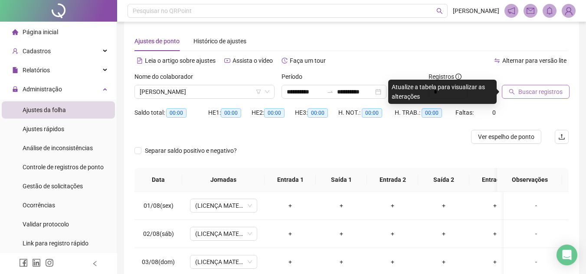
click at [542, 88] on span "Buscar registros" at bounding box center [540, 92] width 44 height 10
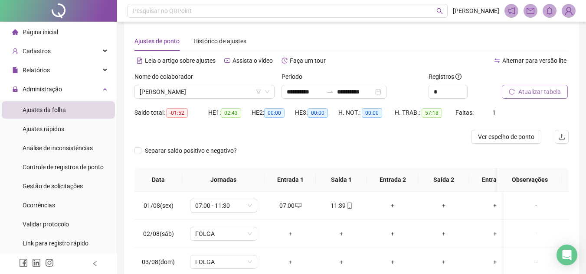
click at [543, 92] on span "Atualizar tabela" at bounding box center [539, 92] width 42 height 10
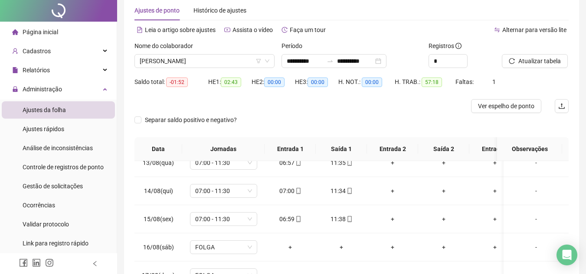
scroll to position [0, 0]
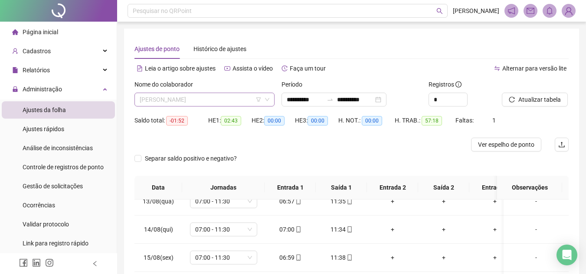
click at [172, 101] on span "[PERSON_NAME]" at bounding box center [205, 99] width 130 height 13
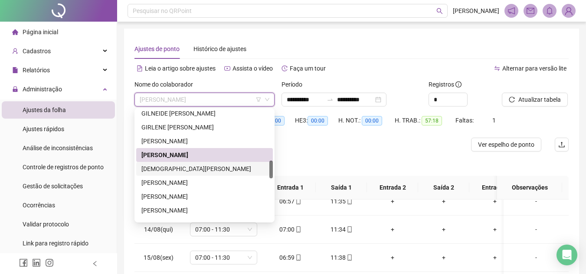
click at [187, 167] on div "[DEMOGRAPHIC_DATA][PERSON_NAME]" at bounding box center [204, 169] width 126 height 10
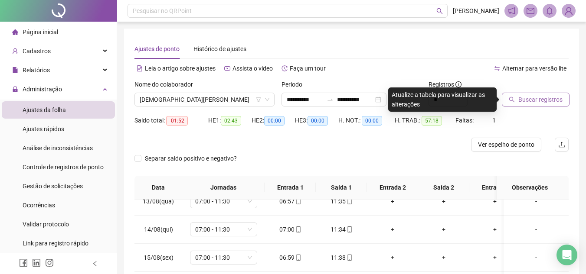
click at [544, 102] on span "Buscar registros" at bounding box center [540, 100] width 44 height 10
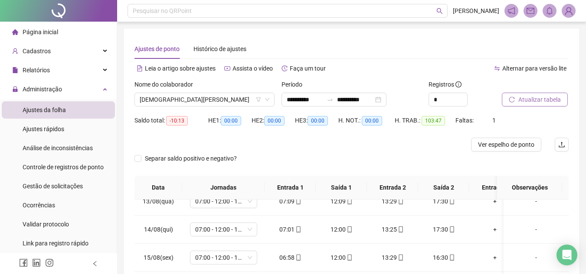
click at [546, 103] on span "Atualizar tabela" at bounding box center [539, 100] width 42 height 10
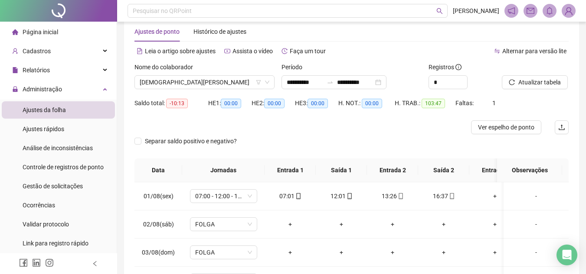
scroll to position [16, 0]
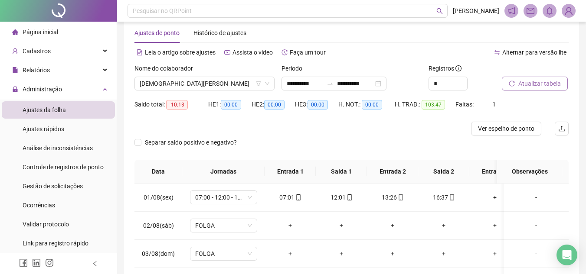
click at [525, 81] on span "Atualizar tabela" at bounding box center [539, 84] width 42 height 10
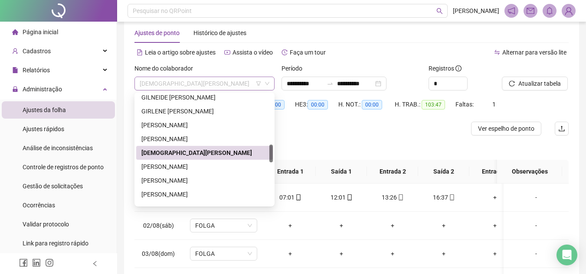
click at [193, 81] on span "[DEMOGRAPHIC_DATA][PERSON_NAME]" at bounding box center [205, 83] width 130 height 13
click at [226, 167] on div "[PERSON_NAME]" at bounding box center [204, 167] width 126 height 10
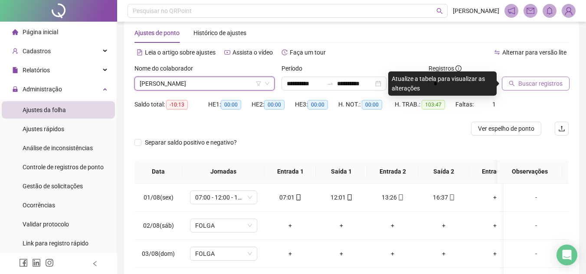
click at [539, 83] on span "Buscar registros" at bounding box center [540, 84] width 44 height 10
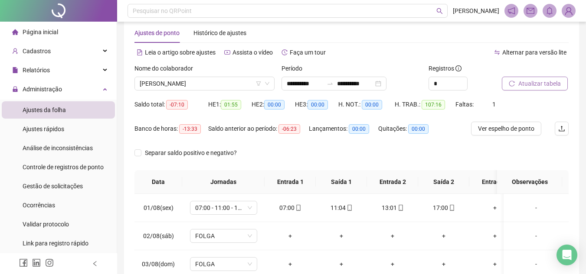
click at [539, 84] on span "Atualizar tabela" at bounding box center [539, 84] width 42 height 10
click at [565, 83] on button "Atualizar tabela" at bounding box center [534, 84] width 66 height 14
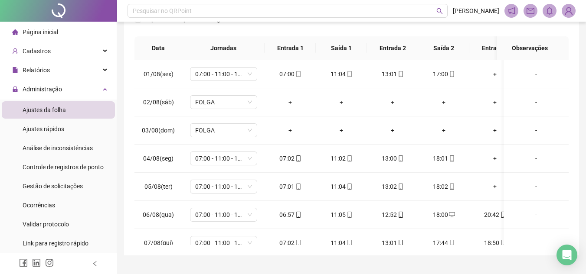
scroll to position [151, 0]
click at [406, 255] on div "**********" at bounding box center [351, 70] width 469 height 443
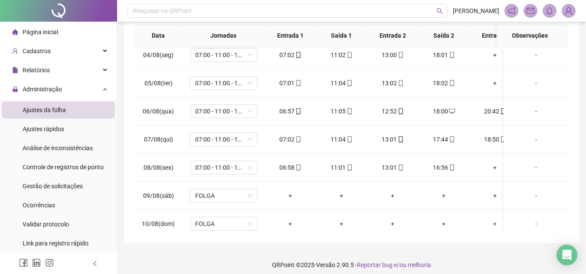
scroll to position [64, 0]
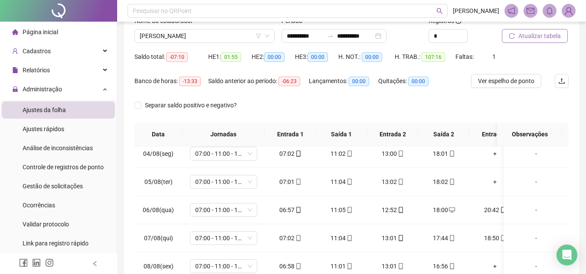
click at [531, 35] on span "Atualizar tabela" at bounding box center [539, 36] width 42 height 10
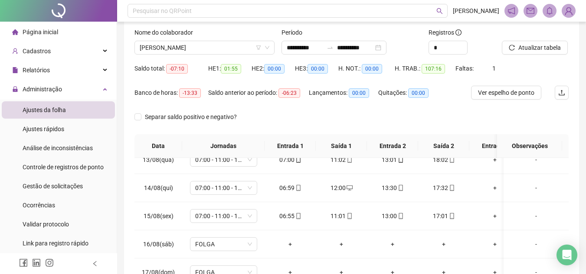
scroll to position [0, 0]
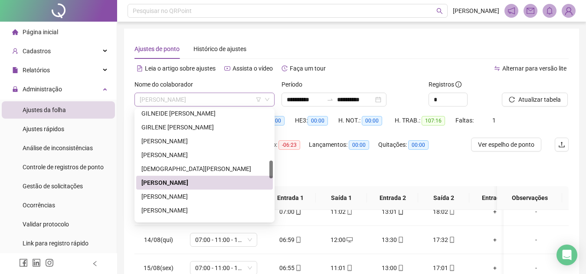
click at [215, 101] on span "[PERSON_NAME]" at bounding box center [205, 99] width 130 height 13
click at [234, 201] on div "[PERSON_NAME]" at bounding box center [204, 197] width 126 height 10
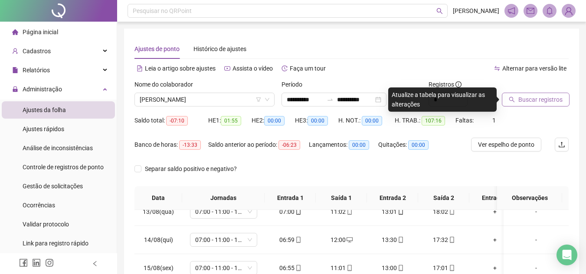
click at [530, 100] on span "Buscar registros" at bounding box center [540, 100] width 44 height 10
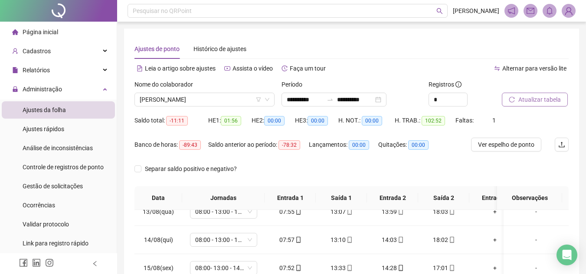
click at [530, 100] on span "Atualizar tabela" at bounding box center [539, 100] width 42 height 10
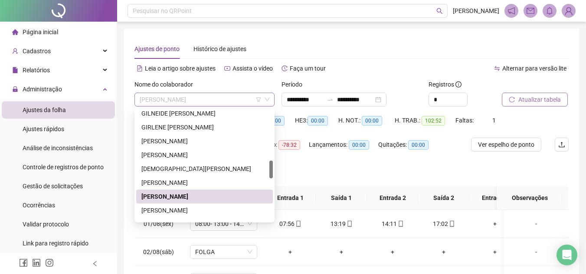
click at [199, 101] on span "[PERSON_NAME]" at bounding box center [205, 99] width 130 height 13
click at [206, 209] on div "[PERSON_NAME]" at bounding box center [204, 211] width 126 height 10
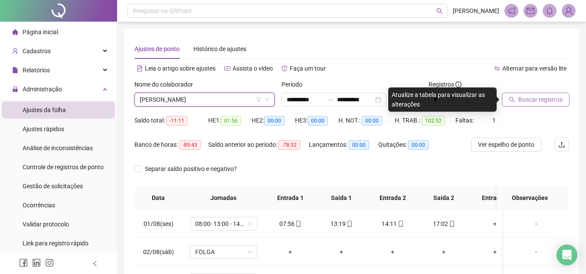
click at [534, 95] on span "Buscar registros" at bounding box center [540, 100] width 44 height 10
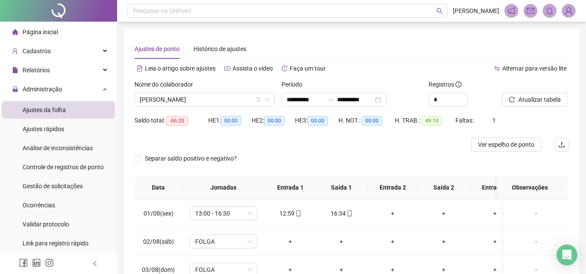
click at [534, 103] on span "Atualizar tabela" at bounding box center [539, 100] width 42 height 10
click at [557, 93] on button "Atualizar tabela" at bounding box center [534, 100] width 66 height 14
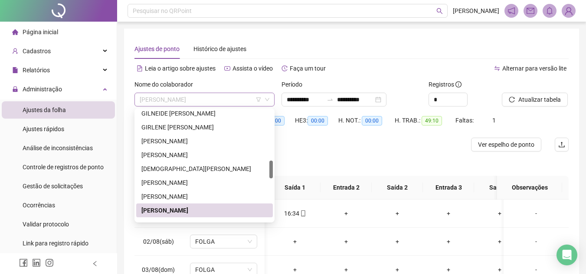
click at [193, 96] on span "[PERSON_NAME]" at bounding box center [205, 99] width 130 height 13
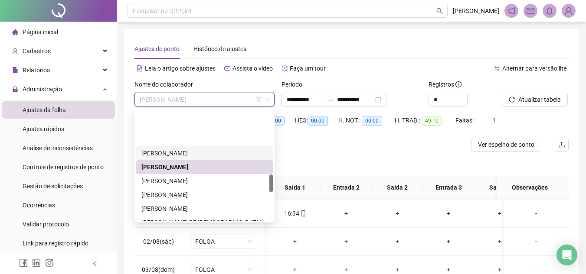
scroll to position [395, 0]
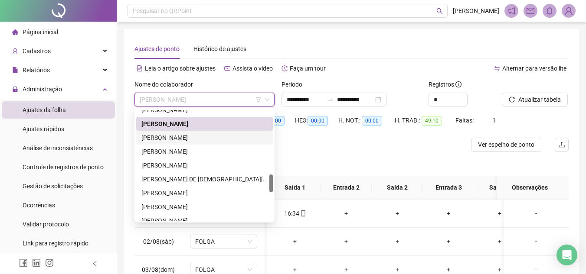
click at [212, 137] on div "[PERSON_NAME]" at bounding box center [204, 138] width 126 height 10
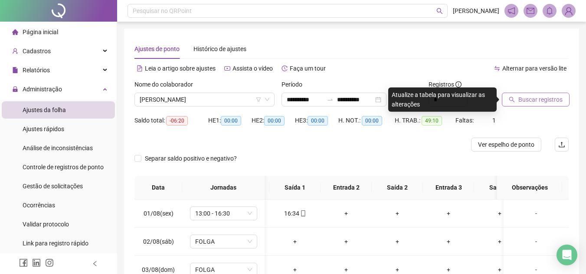
click at [523, 101] on span "Buscar registros" at bounding box center [540, 100] width 44 height 10
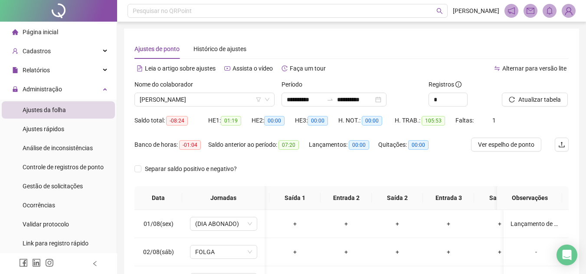
click at [537, 101] on span "Atualizar tabela" at bounding box center [539, 100] width 42 height 10
click at [554, 104] on span "Atualizar tabela" at bounding box center [539, 100] width 42 height 10
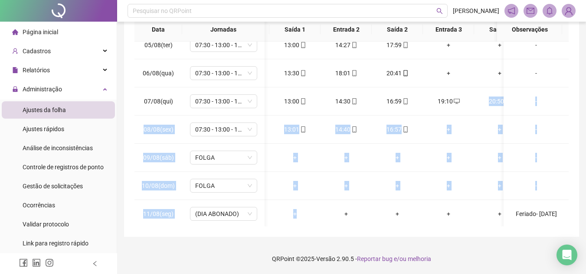
scroll to position [257, 46]
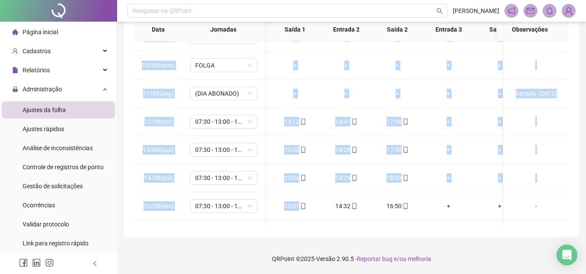
drag, startPoint x: 460, startPoint y: 220, endPoint x: 303, endPoint y: 225, distance: 157.8
click at [303, 225] on div "01/08(sex) (DIA ABONADO) + + + + + + Lançamento de matrículas - MBSo 02/08(sáb)…" at bounding box center [351, 134] width 434 height 185
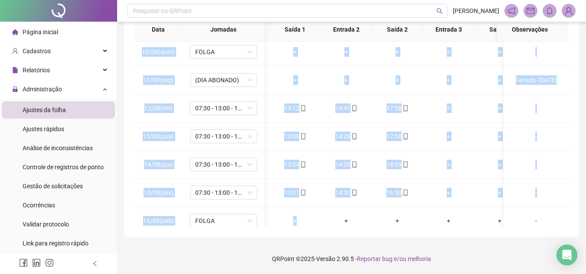
scroll to position [0, 0]
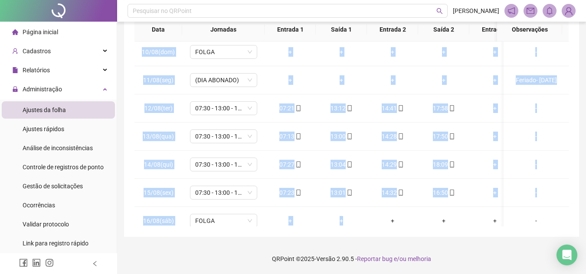
click at [574, 173] on div "**********" at bounding box center [351, 48] width 455 height 377
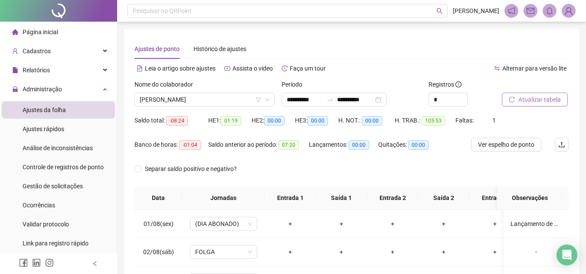
click at [547, 101] on span "Atualizar tabela" at bounding box center [539, 100] width 42 height 10
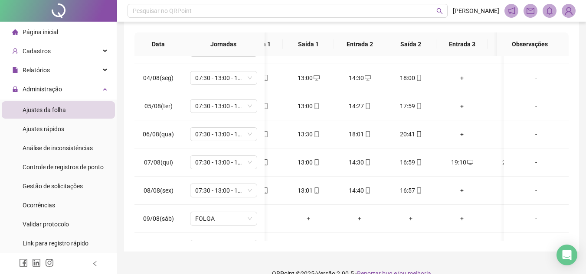
scroll to position [77, 49]
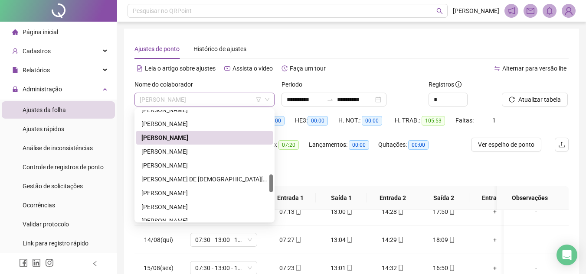
click at [225, 102] on span "[PERSON_NAME]" at bounding box center [205, 99] width 130 height 13
click at [231, 153] on div "[PERSON_NAME]" at bounding box center [204, 152] width 126 height 10
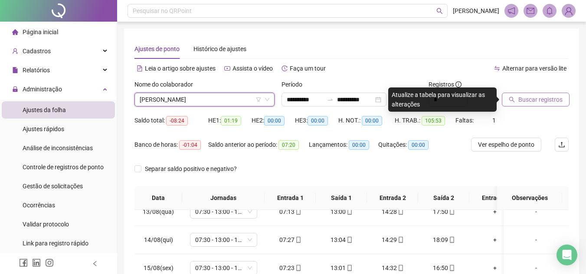
click at [541, 101] on span "Buscar registros" at bounding box center [540, 100] width 44 height 10
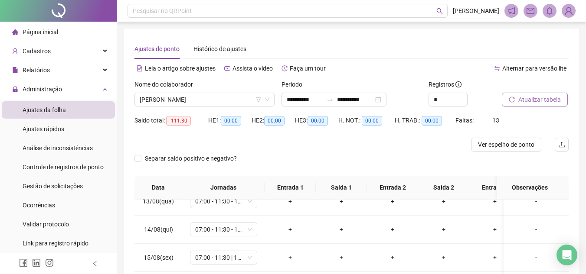
click at [535, 102] on span "Atualizar tabela" at bounding box center [539, 100] width 42 height 10
click at [557, 98] on span "Atualizar tabela" at bounding box center [539, 100] width 42 height 10
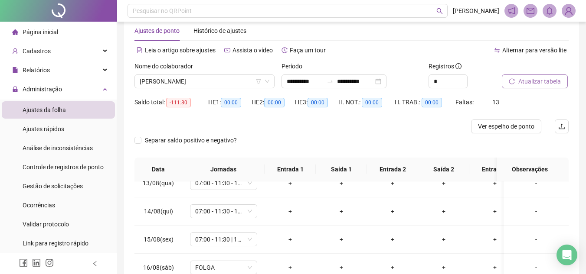
click at [529, 86] on button "Atualizar tabela" at bounding box center [534, 82] width 66 height 14
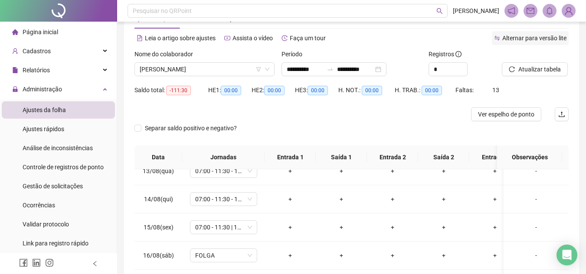
scroll to position [23, 0]
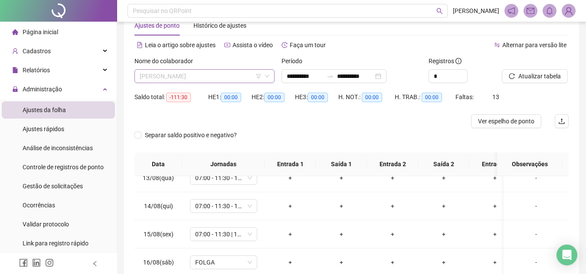
click at [198, 76] on span "[PERSON_NAME]" at bounding box center [205, 76] width 130 height 13
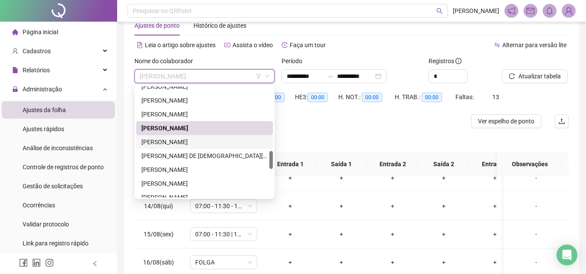
click at [189, 141] on div "[PERSON_NAME]" at bounding box center [204, 142] width 126 height 10
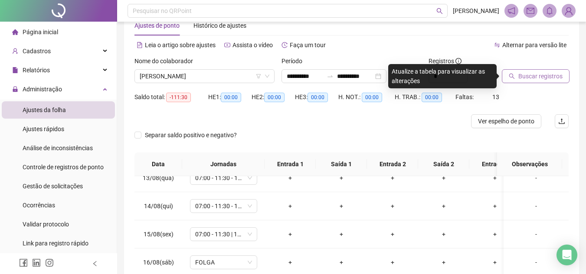
click at [518, 72] on span "Buscar registros" at bounding box center [540, 77] width 44 height 10
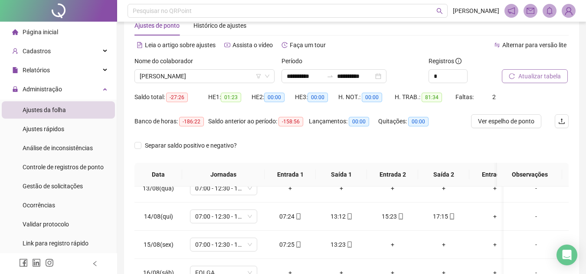
drag, startPoint x: 528, startPoint y: 78, endPoint x: 528, endPoint y: 94, distance: 15.2
click at [528, 94] on form "**********" at bounding box center [351, 109] width 434 height 107
click at [533, 79] on span "Atualizar tabela" at bounding box center [539, 77] width 42 height 10
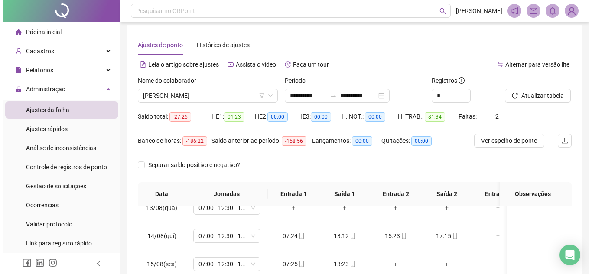
scroll to position [3, 0]
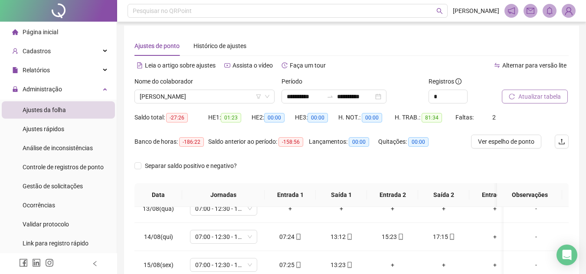
click at [538, 93] on span "Atualizar tabela" at bounding box center [539, 97] width 42 height 10
click at [536, 98] on span "Atualizar tabela" at bounding box center [539, 97] width 42 height 10
click at [550, 99] on span "Atualizar tabela" at bounding box center [539, 97] width 42 height 10
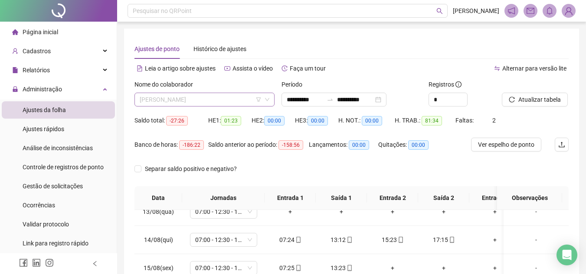
click at [201, 104] on span "[PERSON_NAME]" at bounding box center [205, 99] width 130 height 13
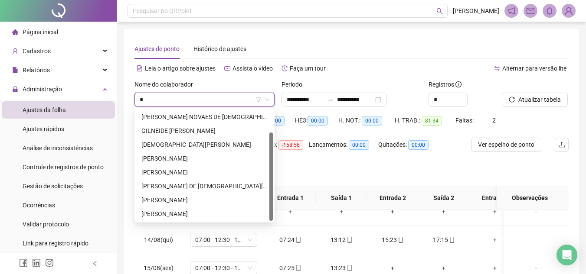
scroll to position [28, 0]
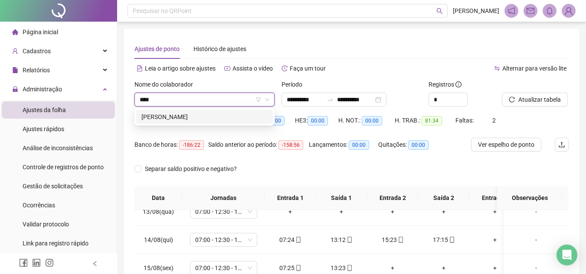
type input "*****"
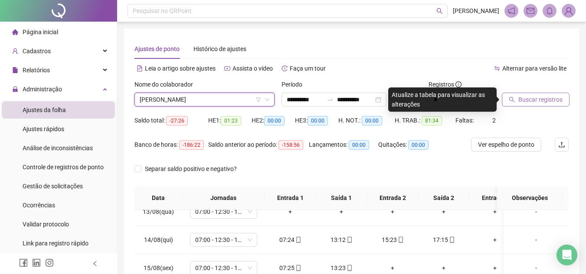
click at [551, 102] on span "Buscar registros" at bounding box center [540, 100] width 44 height 10
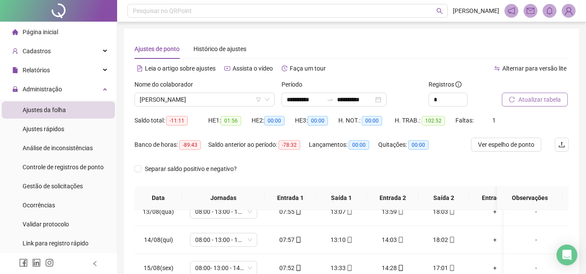
click at [535, 100] on span "Atualizar tabela" at bounding box center [539, 100] width 42 height 10
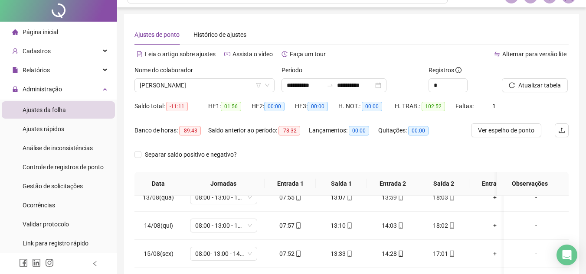
scroll to position [0, 0]
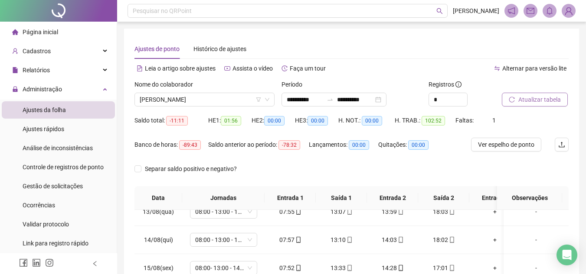
click at [535, 101] on span "Atualizar tabela" at bounding box center [539, 100] width 42 height 10
click at [230, 98] on span "[PERSON_NAME]" at bounding box center [205, 99] width 130 height 13
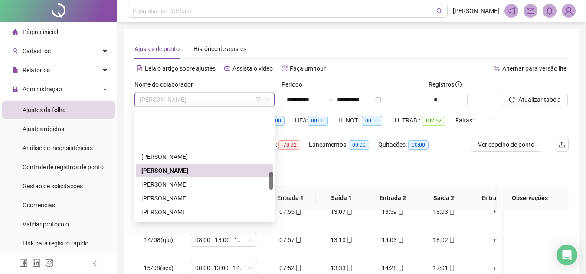
scroll to position [378, 0]
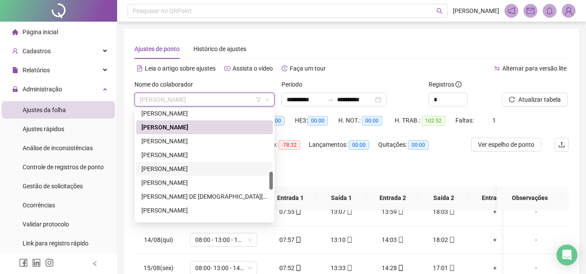
click at [227, 169] on div "[PERSON_NAME]" at bounding box center [204, 169] width 126 height 10
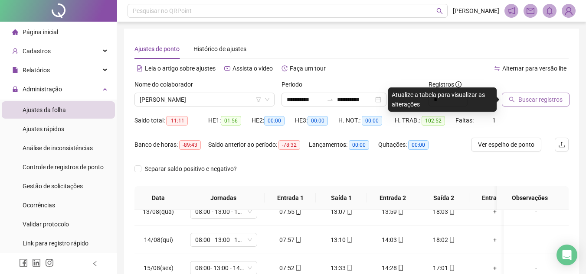
click at [537, 99] on span "Buscar registros" at bounding box center [540, 100] width 44 height 10
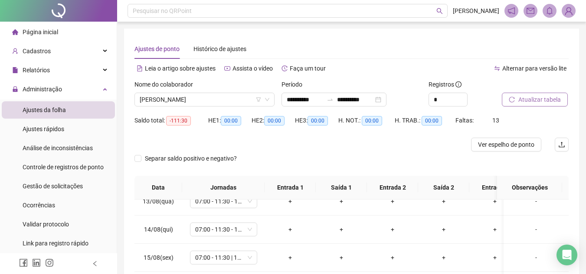
click at [550, 101] on span "Atualizar tabela" at bounding box center [539, 100] width 42 height 10
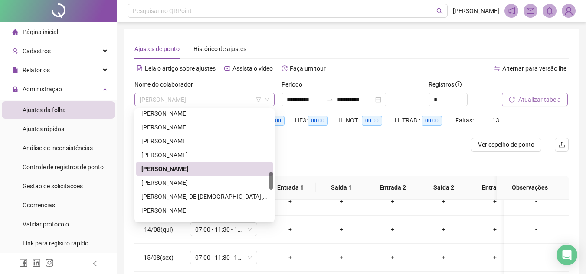
click at [229, 98] on span "[PERSON_NAME]" at bounding box center [205, 99] width 130 height 13
click at [220, 180] on div "[PERSON_NAME]" at bounding box center [204, 183] width 126 height 10
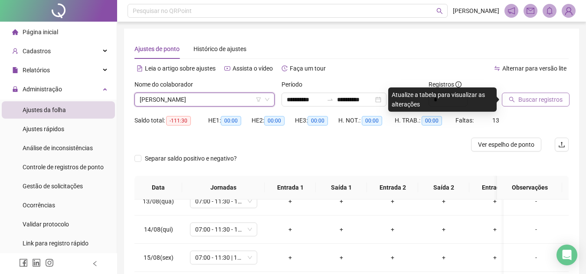
click at [539, 98] on span "Buscar registros" at bounding box center [540, 100] width 44 height 10
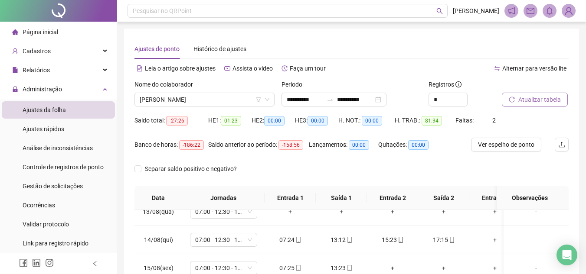
click at [545, 104] on span "Atualizar tabela" at bounding box center [539, 100] width 42 height 10
click at [542, 102] on span "Atualizar tabela" at bounding box center [539, 100] width 42 height 10
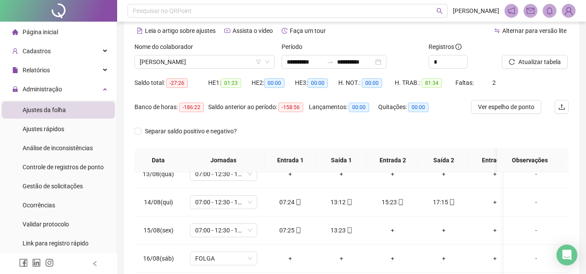
scroll to position [24, 0]
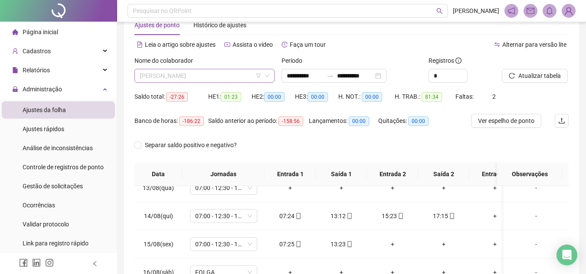
click at [222, 71] on span "[PERSON_NAME]" at bounding box center [205, 75] width 130 height 13
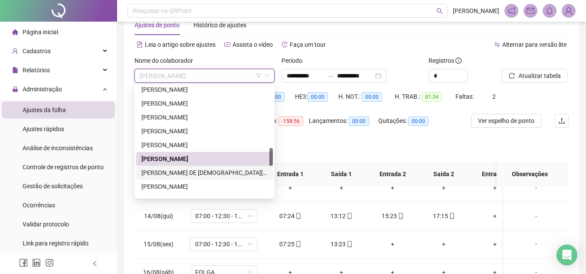
click at [228, 172] on div "[PERSON_NAME] DE [DEMOGRAPHIC_DATA][PERSON_NAME]" at bounding box center [204, 173] width 126 height 10
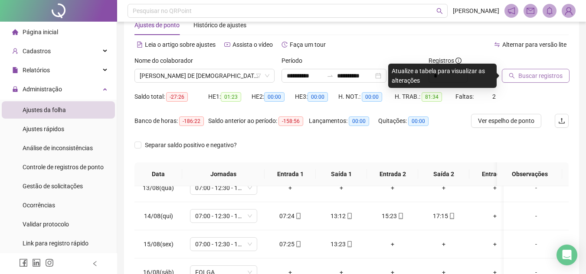
click at [520, 75] on span "Buscar registros" at bounding box center [540, 76] width 44 height 10
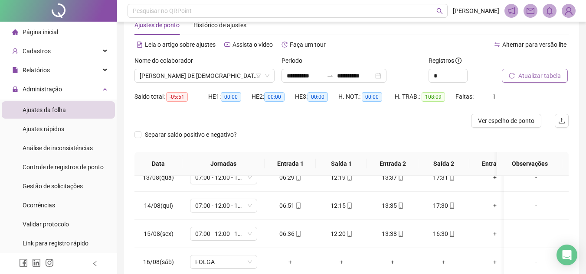
click at [550, 72] on span "Atualizar tabela" at bounding box center [539, 76] width 42 height 10
click at [512, 75] on icon "reload" at bounding box center [511, 76] width 6 height 6
click at [544, 76] on span "Atualizar tabela" at bounding box center [539, 76] width 42 height 10
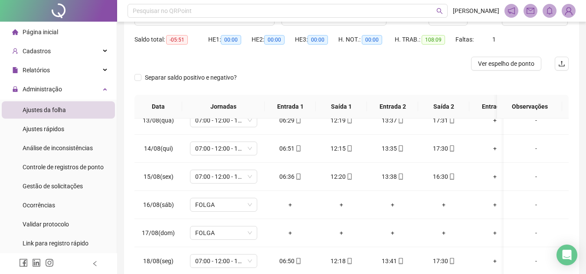
scroll to position [0, 0]
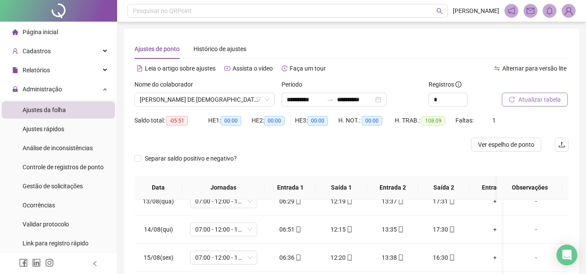
click at [544, 104] on span "Atualizar tabela" at bounding box center [539, 100] width 42 height 10
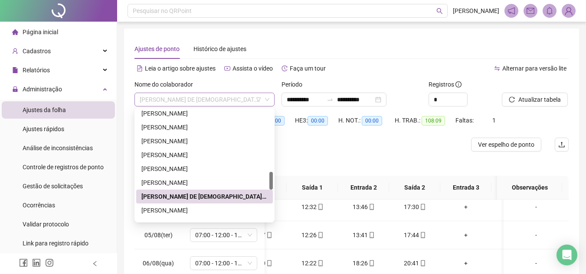
click at [218, 93] on div "[PERSON_NAME] DE [DEMOGRAPHIC_DATA][PERSON_NAME]" at bounding box center [204, 100] width 140 height 14
click at [216, 211] on div "[PERSON_NAME]" at bounding box center [204, 211] width 126 height 10
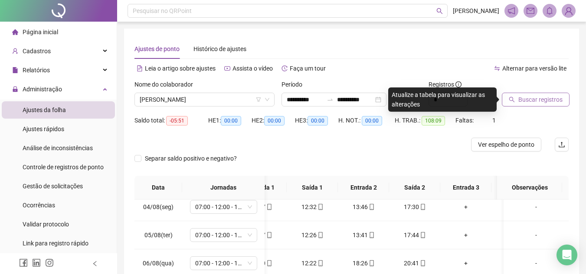
click at [526, 99] on span "Buscar registros" at bounding box center [540, 100] width 44 height 10
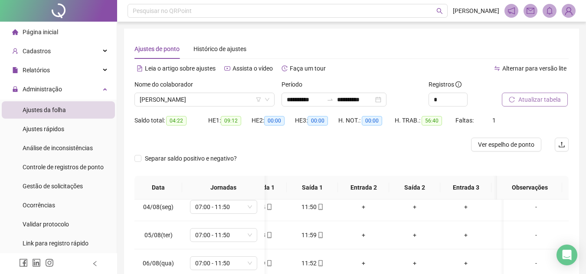
click at [526, 100] on span "Atualizar tabela" at bounding box center [539, 100] width 42 height 10
click at [439, 101] on input "*" at bounding box center [448, 99] width 38 height 13
type input "*"
click at [461, 103] on icon "down" at bounding box center [462, 102] width 3 height 3
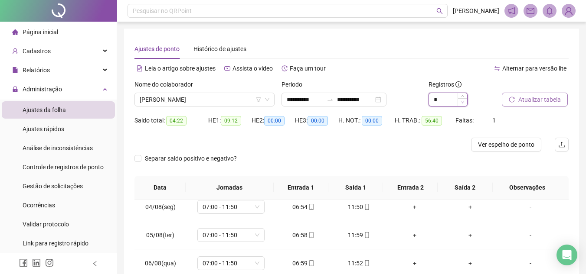
scroll to position [91, 0]
click at [516, 95] on button "Atualizar tabela" at bounding box center [534, 100] width 66 height 14
click at [517, 99] on button "Atualizar tabela" at bounding box center [534, 100] width 66 height 14
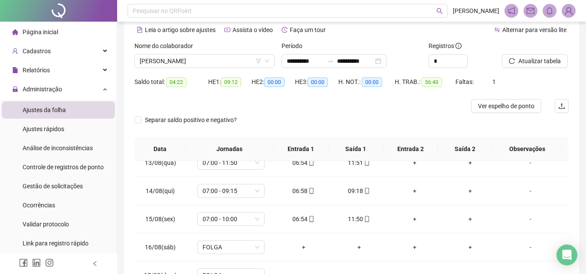
scroll to position [0, 0]
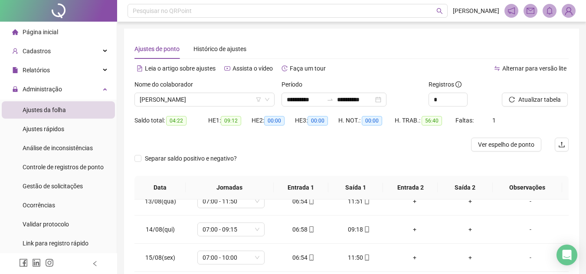
drag, startPoint x: 537, startPoint y: 98, endPoint x: 375, endPoint y: 117, distance: 162.5
click at [536, 98] on span "Atualizar tabela" at bounding box center [539, 100] width 42 height 10
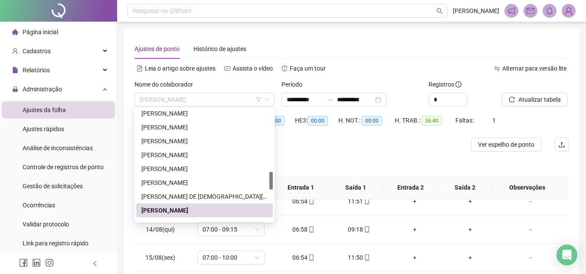
click at [213, 101] on span "[PERSON_NAME]" at bounding box center [205, 99] width 130 height 13
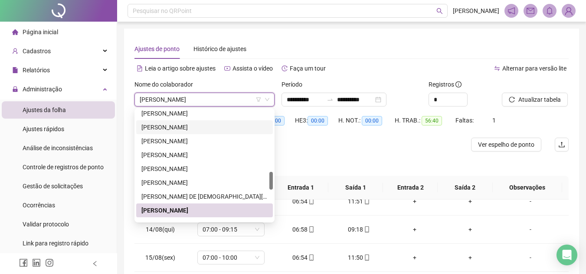
click at [575, 118] on div "**********" at bounding box center [351, 212] width 455 height 367
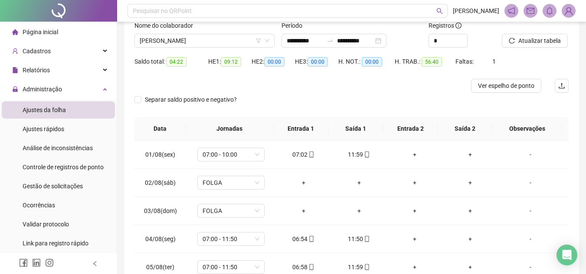
scroll to position [48, 0]
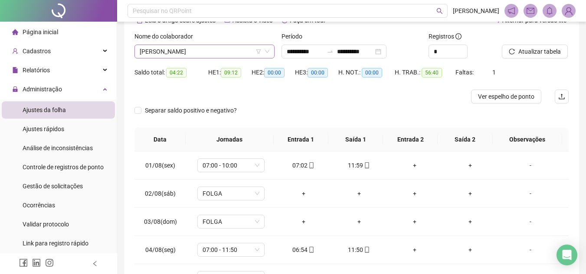
click at [246, 48] on span "[PERSON_NAME]" at bounding box center [205, 51] width 130 height 13
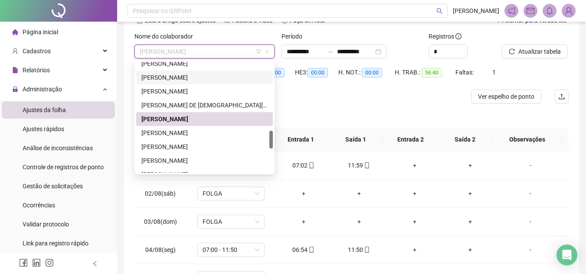
scroll to position [465, 0]
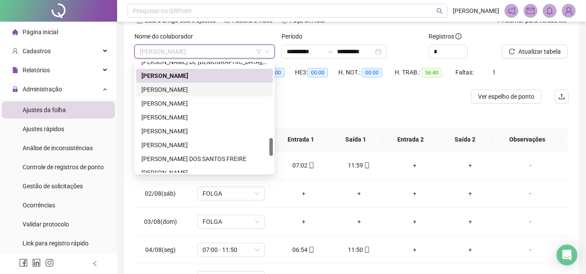
click at [219, 92] on div "[PERSON_NAME]" at bounding box center [204, 90] width 126 height 10
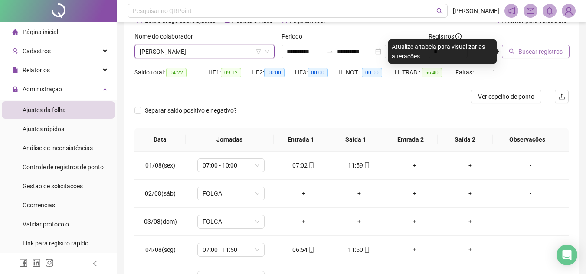
drag, startPoint x: 551, startPoint y: 50, endPoint x: 545, endPoint y: 53, distance: 6.2
click at [547, 52] on span "Buscar registros" at bounding box center [540, 52] width 44 height 10
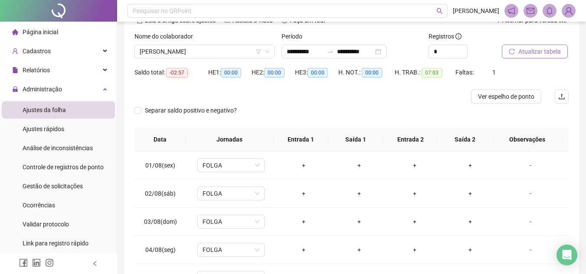
click at [536, 53] on span "Atualizar tabela" at bounding box center [539, 52] width 42 height 10
click at [558, 55] on span "Atualizar tabela" at bounding box center [539, 52] width 42 height 10
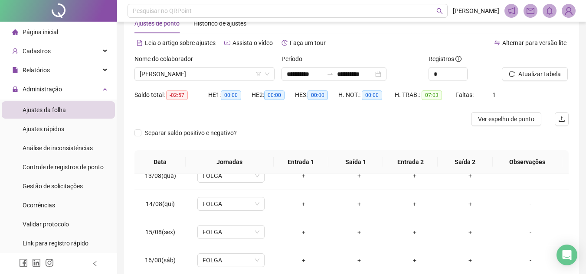
scroll to position [0, 0]
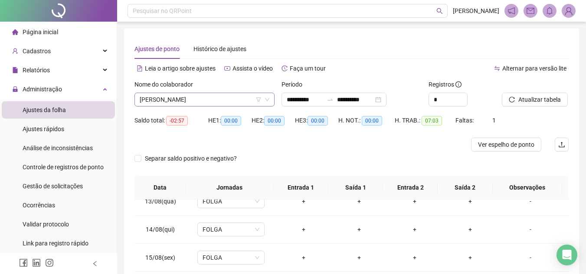
click at [204, 99] on span "[PERSON_NAME]" at bounding box center [205, 99] width 130 height 13
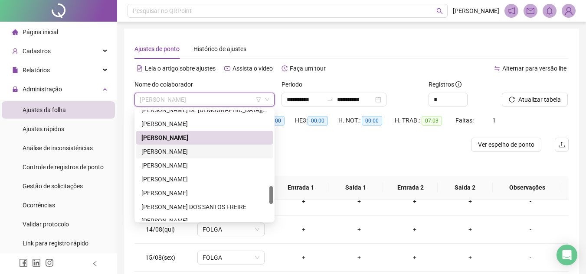
click at [197, 151] on div "[PERSON_NAME]" at bounding box center [204, 152] width 126 height 10
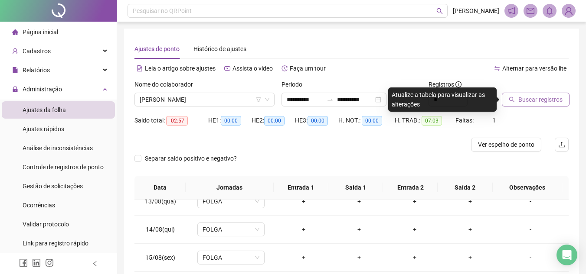
click at [533, 101] on span "Buscar registros" at bounding box center [540, 100] width 44 height 10
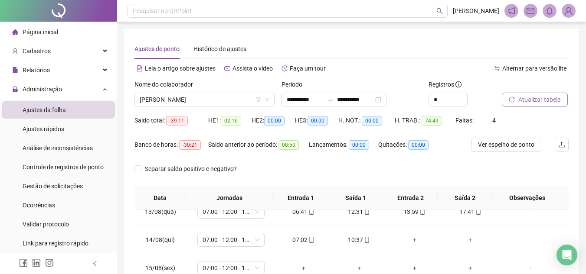
click at [533, 101] on span "Atualizar tabela" at bounding box center [539, 100] width 42 height 10
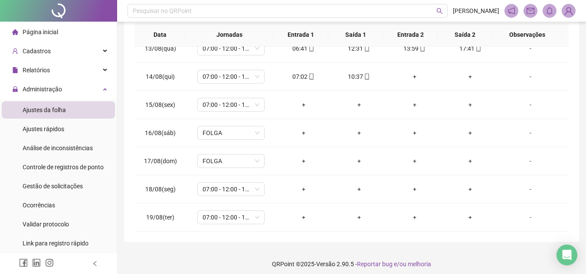
scroll to position [169, 0]
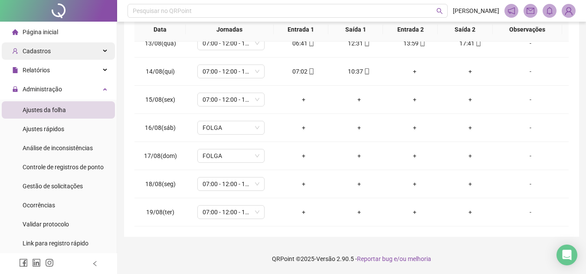
click at [58, 57] on div "Cadastros" at bounding box center [58, 50] width 113 height 17
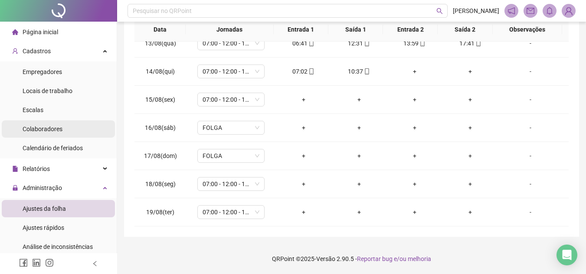
click at [55, 127] on span "Colaboradores" at bounding box center [43, 129] width 40 height 7
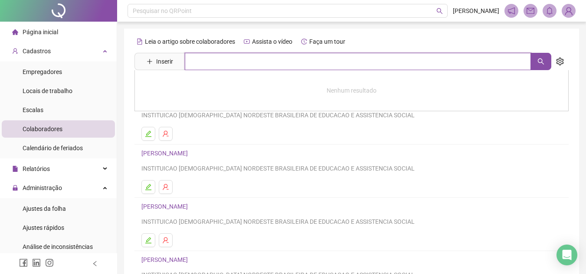
drag, startPoint x: 242, startPoint y: 62, endPoint x: 237, endPoint y: 66, distance: 6.9
click at [237, 65] on input "text" at bounding box center [358, 61] width 346 height 17
type input "**********"
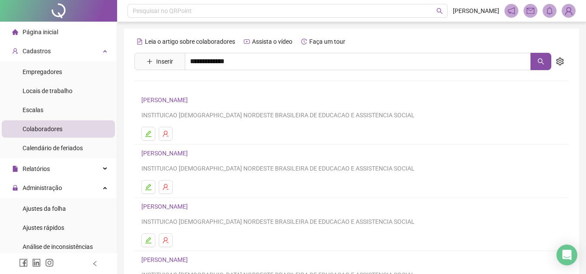
click at [197, 88] on link "[PERSON_NAME]" at bounding box center [173, 87] width 46 height 7
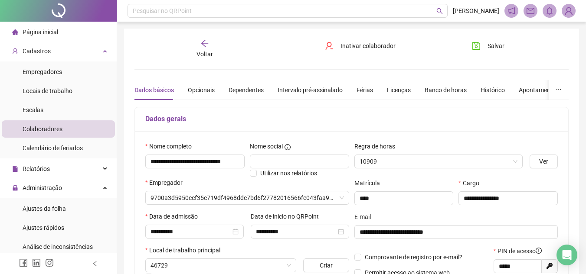
type input "**********"
click at [373, 46] on span "Inativar colaborador" at bounding box center [367, 46] width 55 height 10
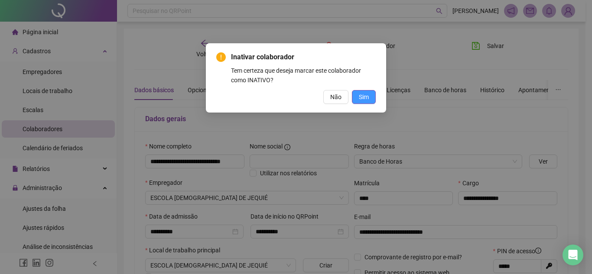
click at [365, 94] on span "Sim" at bounding box center [364, 97] width 10 height 10
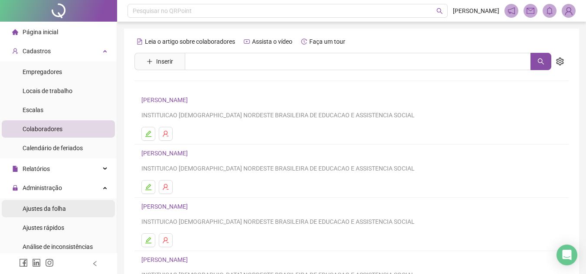
click at [57, 209] on span "Ajustes da folha" at bounding box center [44, 208] width 43 height 7
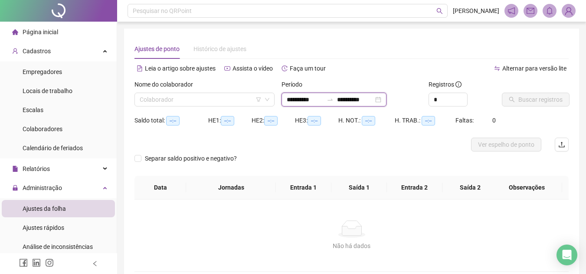
click at [368, 98] on input "**********" at bounding box center [355, 100] width 36 height 10
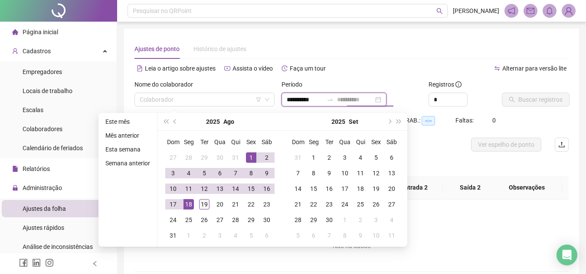
type input "**********"
click at [202, 206] on div "19" at bounding box center [204, 204] width 10 height 10
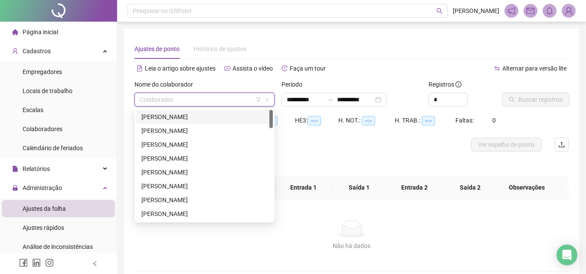
click at [193, 95] on input "search" at bounding box center [201, 99] width 122 height 13
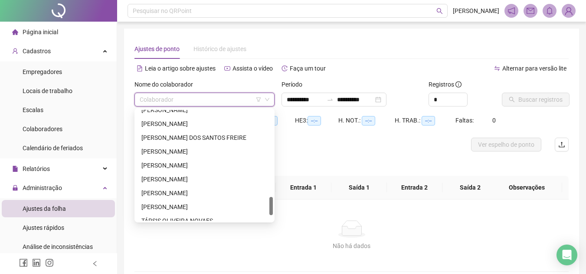
scroll to position [477, 0]
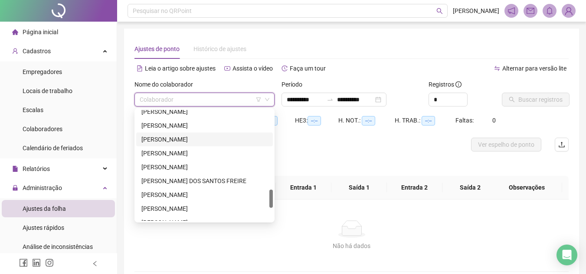
click at [185, 137] on div "[PERSON_NAME]" at bounding box center [204, 140] width 126 height 10
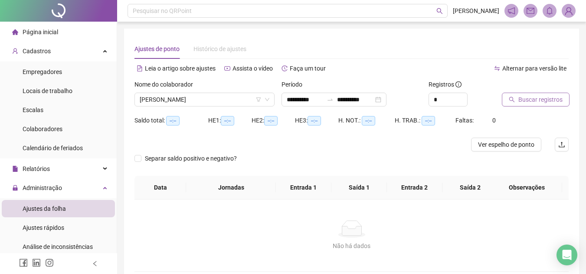
click at [509, 99] on icon "search" at bounding box center [511, 100] width 6 height 6
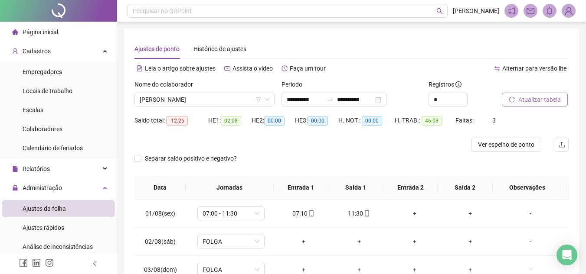
click at [521, 101] on span "Atualizar tabela" at bounding box center [539, 100] width 42 height 10
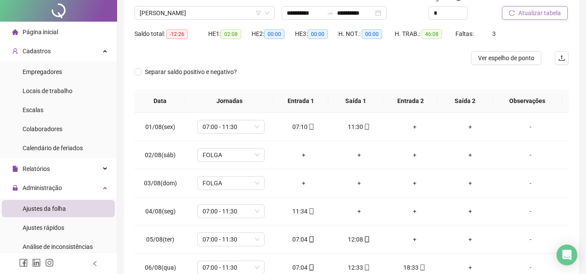
scroll to position [0, 0]
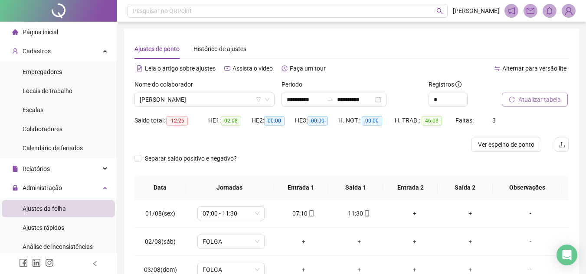
click at [542, 95] on span "Atualizar tabela" at bounding box center [539, 100] width 42 height 10
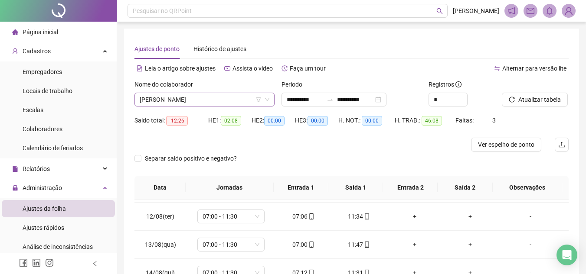
click at [247, 103] on span "[PERSON_NAME]" at bounding box center [205, 99] width 130 height 13
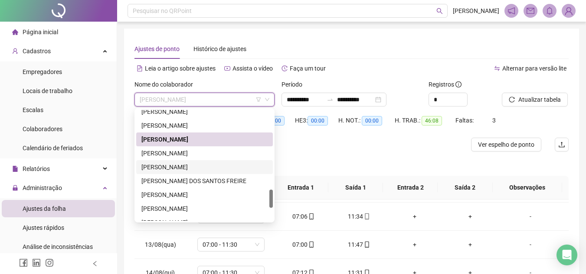
click at [250, 166] on div "[PERSON_NAME]" at bounding box center [204, 168] width 126 height 10
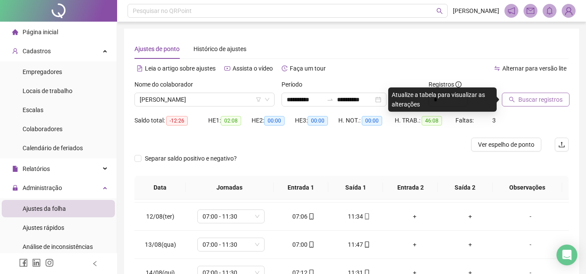
click at [529, 101] on span "Buscar registros" at bounding box center [540, 100] width 44 height 10
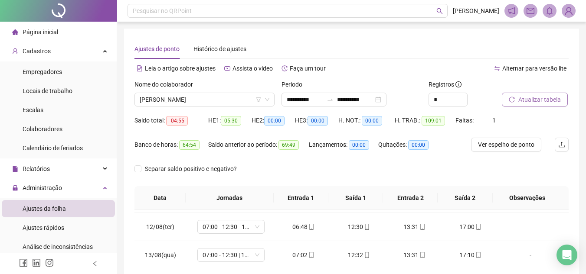
click at [528, 99] on span "Atualizar tabela" at bounding box center [539, 100] width 42 height 10
click at [550, 103] on span "Atualizar tabela" at bounding box center [539, 100] width 42 height 10
click at [547, 100] on span "Atualizar tabela" at bounding box center [539, 100] width 42 height 10
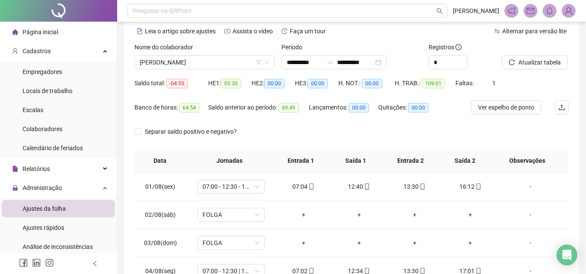
scroll to position [34, 0]
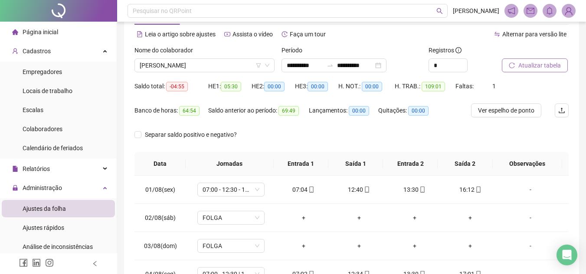
click at [550, 62] on span "Atualizar tabela" at bounding box center [539, 66] width 42 height 10
click at [189, 65] on span "[PERSON_NAME]" at bounding box center [205, 65] width 130 height 13
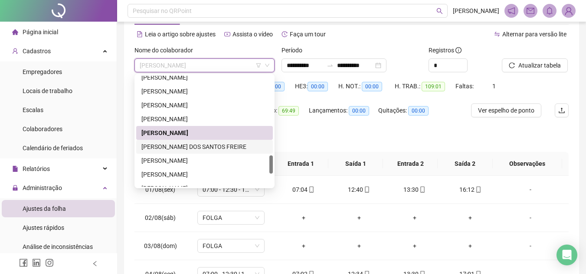
click at [203, 145] on div "[PERSON_NAME] DOS SANTOS FREIRE" at bounding box center [204, 147] width 126 height 10
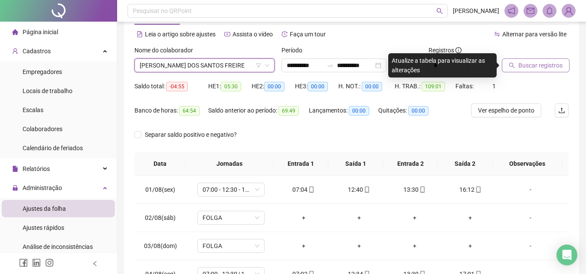
click at [550, 69] on span "Buscar registros" at bounding box center [540, 66] width 44 height 10
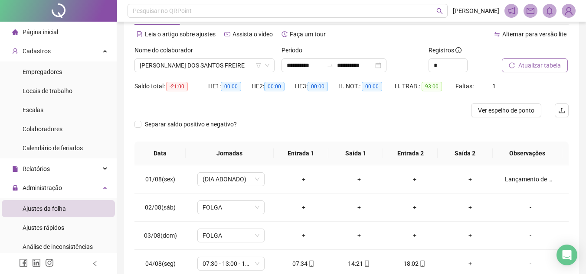
click at [547, 69] on span "Atualizar tabela" at bounding box center [539, 66] width 42 height 10
click at [540, 65] on span "Atualizar tabela" at bounding box center [539, 66] width 42 height 10
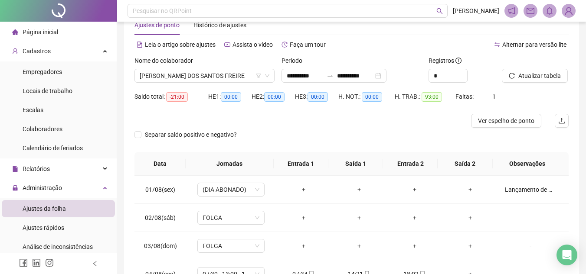
scroll to position [0, 0]
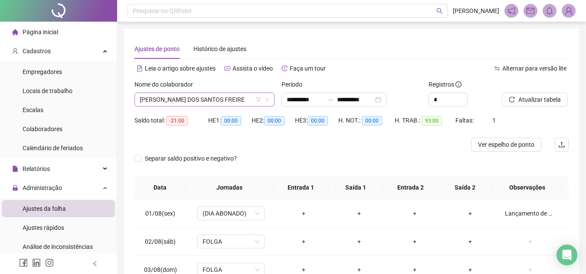
click at [223, 99] on span "[PERSON_NAME] DOS SANTOS FREIRE" at bounding box center [205, 99] width 130 height 13
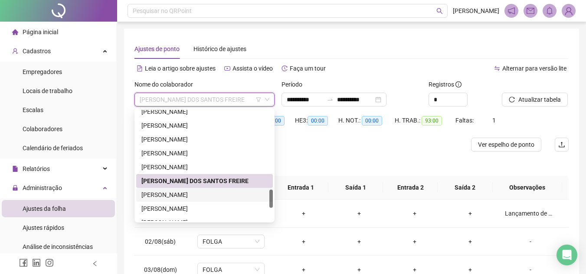
click at [197, 194] on div "[PERSON_NAME]" at bounding box center [204, 195] width 126 height 10
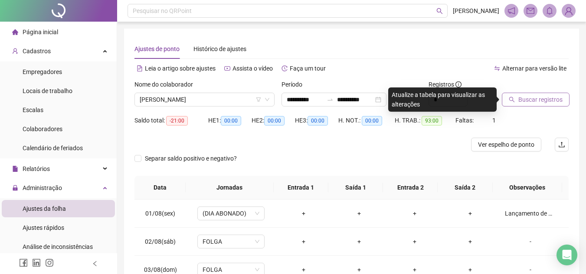
click at [546, 100] on span "Buscar registros" at bounding box center [540, 100] width 44 height 10
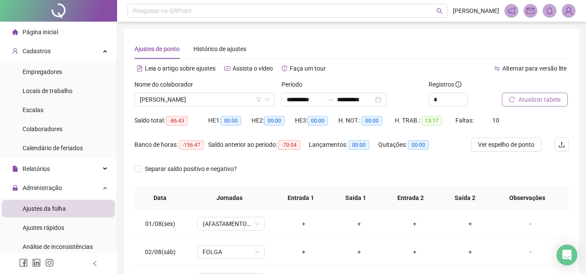
click at [545, 102] on span "Atualizar tabela" at bounding box center [539, 100] width 42 height 10
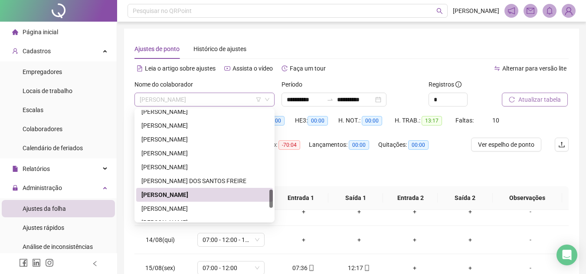
click at [234, 101] on span "[PERSON_NAME]" at bounding box center [205, 99] width 130 height 13
click at [215, 212] on div "[PERSON_NAME]" at bounding box center [204, 209] width 126 height 10
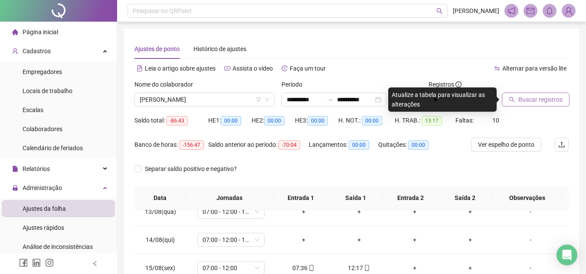
click at [556, 106] on button "Buscar registros" at bounding box center [535, 100] width 68 height 14
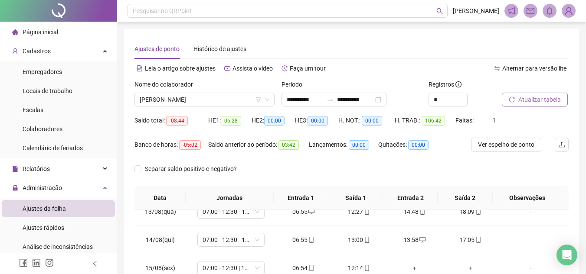
click at [551, 101] on span "Atualizar tabela" at bounding box center [539, 100] width 42 height 10
click at [525, 102] on span "Atualizar tabela" at bounding box center [539, 100] width 42 height 10
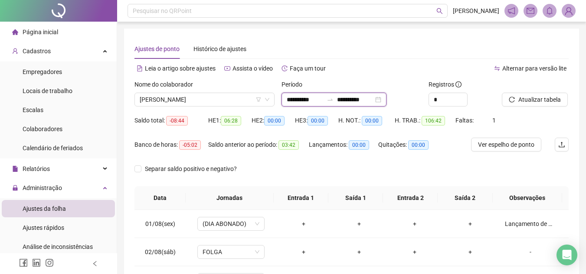
click at [312, 98] on input "**********" at bounding box center [304, 100] width 36 height 10
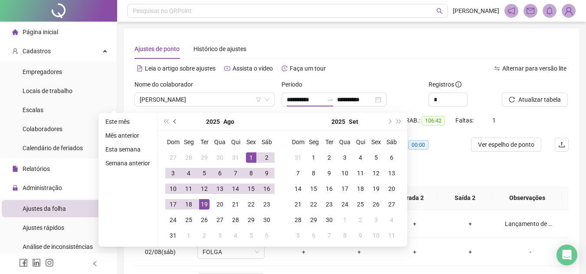
click at [174, 121] on span "prev-year" at bounding box center [175, 122] width 4 height 4
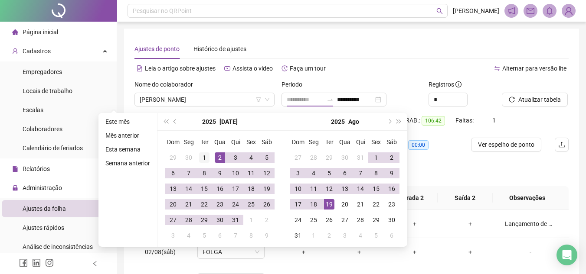
type input "**********"
click at [199, 155] on div "1" at bounding box center [204, 158] width 10 height 10
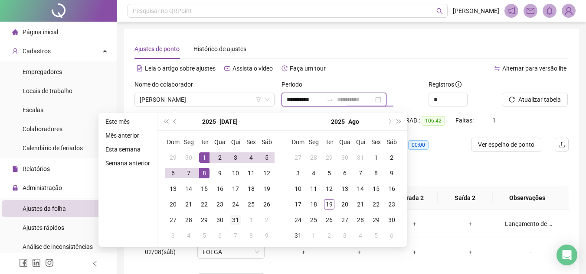
type input "**********"
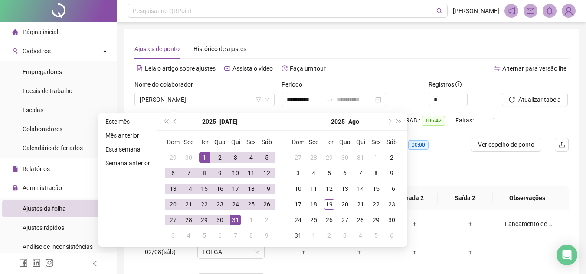
click at [232, 222] on div "31" at bounding box center [235, 220] width 10 height 10
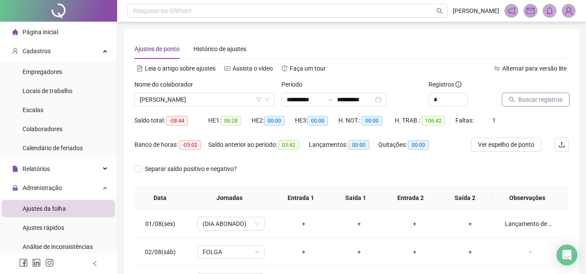
click at [540, 103] on span "Buscar registros" at bounding box center [540, 100] width 44 height 10
click at [540, 103] on span "Atualizar tabela" at bounding box center [539, 100] width 42 height 10
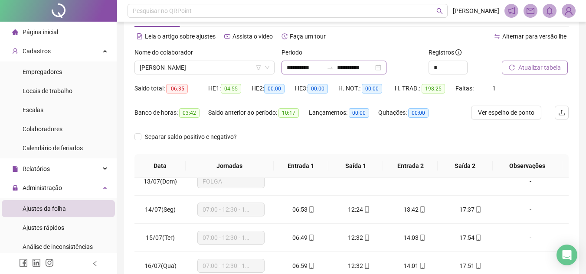
scroll to position [31, 0]
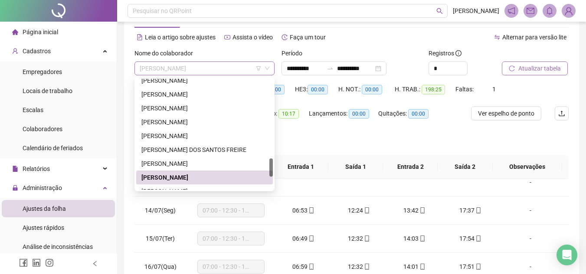
click at [222, 68] on span "[PERSON_NAME]" at bounding box center [205, 68] width 130 height 13
click at [206, 166] on div "[PERSON_NAME]" at bounding box center [204, 164] width 126 height 10
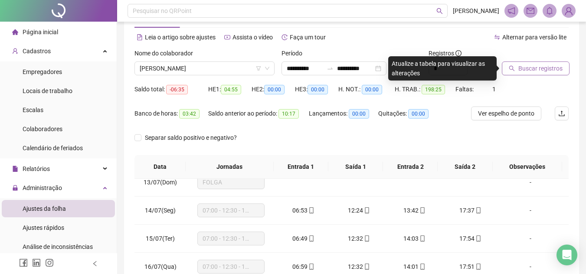
click at [532, 72] on span "Buscar registros" at bounding box center [540, 69] width 44 height 10
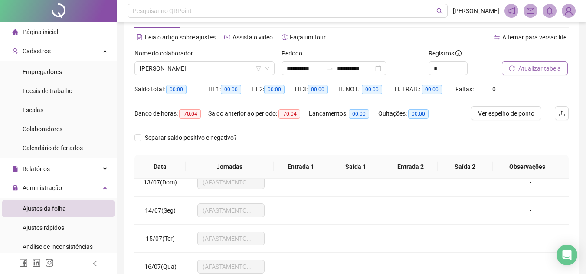
click at [532, 71] on span "Atualizar tabela" at bounding box center [539, 69] width 42 height 10
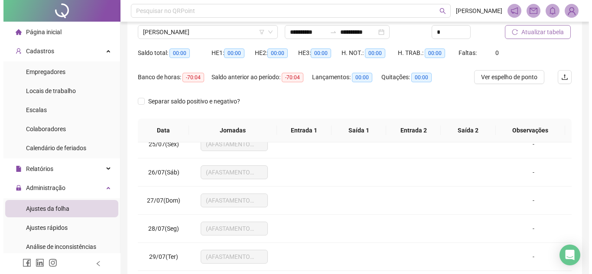
scroll to position [63, 0]
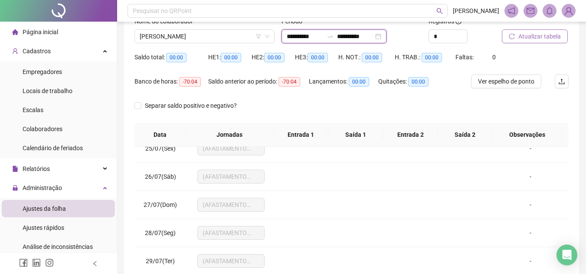
click at [311, 37] on input "**********" at bounding box center [304, 37] width 36 height 10
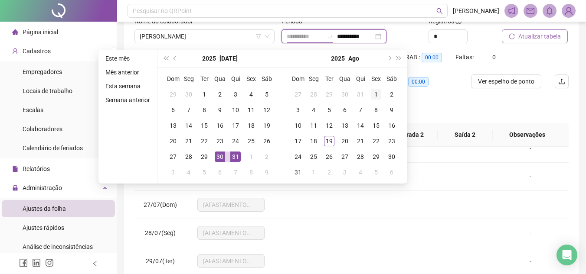
type input "**********"
click at [378, 92] on div "1" at bounding box center [376, 94] width 10 height 10
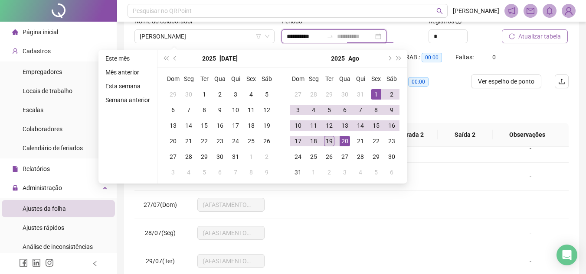
type input "**********"
click at [332, 140] on div "19" at bounding box center [329, 141] width 10 height 10
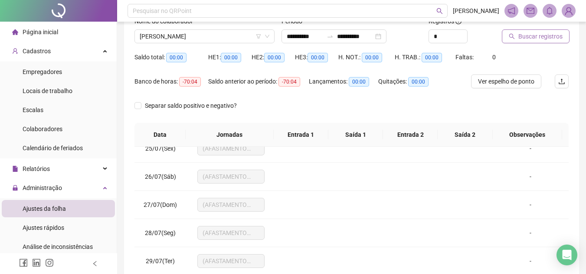
click at [538, 38] on span "Buscar registros" at bounding box center [540, 37] width 44 height 10
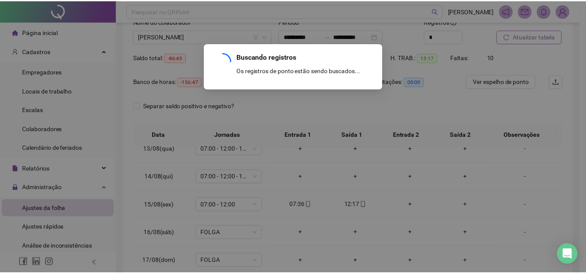
scroll to position [350, 0]
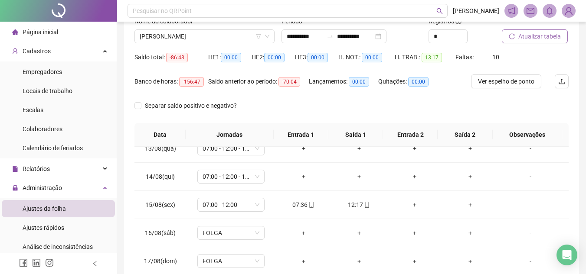
click at [540, 37] on span "Atualizar tabela" at bounding box center [539, 37] width 42 height 10
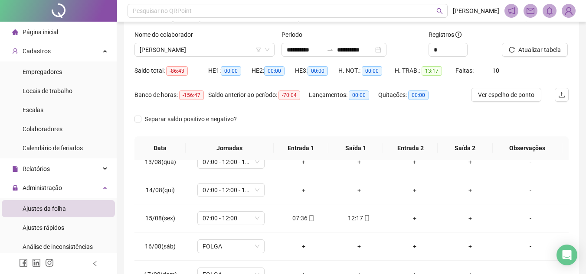
scroll to position [0, 0]
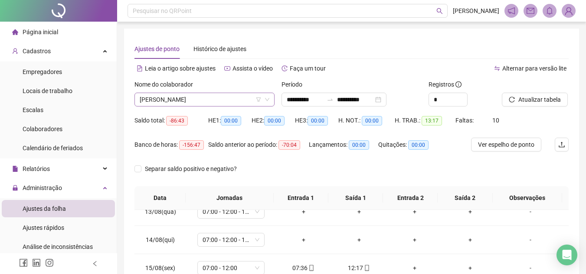
click at [177, 101] on span "[PERSON_NAME]" at bounding box center [205, 99] width 130 height 13
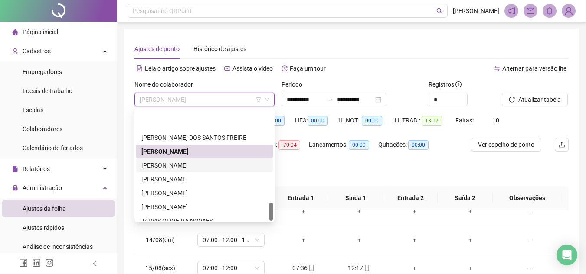
scroll to position [555, 0]
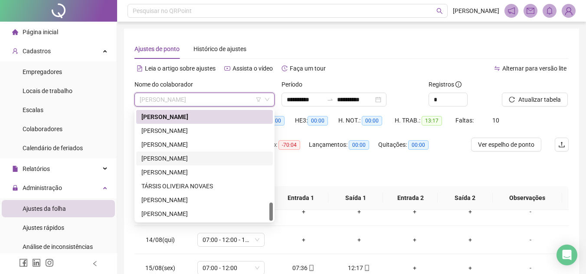
click at [221, 158] on div "[PERSON_NAME]" at bounding box center [204, 159] width 126 height 10
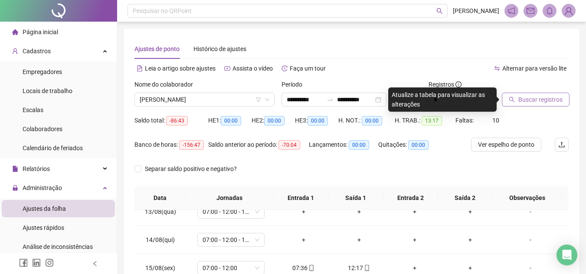
click at [549, 97] on span "Buscar registros" at bounding box center [540, 100] width 44 height 10
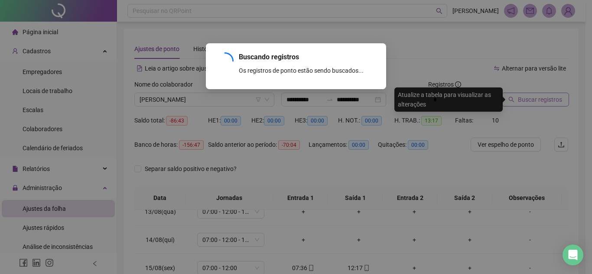
click at [547, 98] on div "Buscando registros Os registros de ponto estão sendo buscados... OK" at bounding box center [296, 137] width 592 height 274
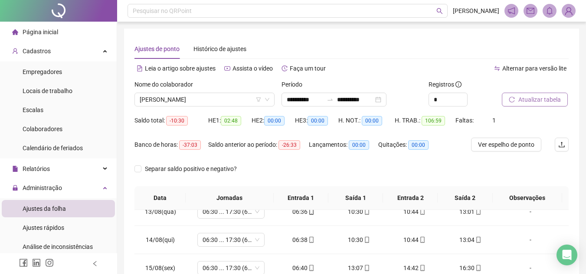
click at [544, 100] on span "Atualizar tabela" at bounding box center [539, 100] width 42 height 10
click at [442, 99] on input "*" at bounding box center [448, 99] width 38 height 13
click at [463, 94] on span "Increase Value" at bounding box center [462, 97] width 10 height 8
type input "*"
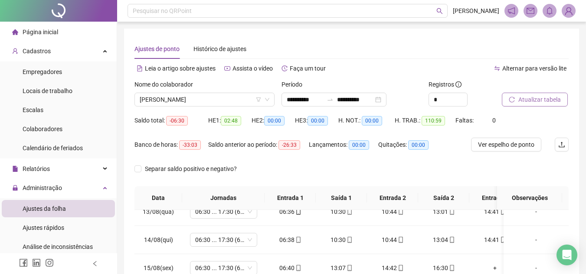
click at [521, 99] on span "Atualizar tabela" at bounding box center [539, 100] width 42 height 10
click at [524, 98] on span "Atualizar tabela" at bounding box center [539, 100] width 42 height 10
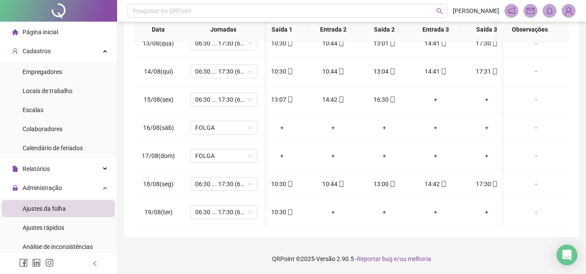
scroll to position [0, 12]
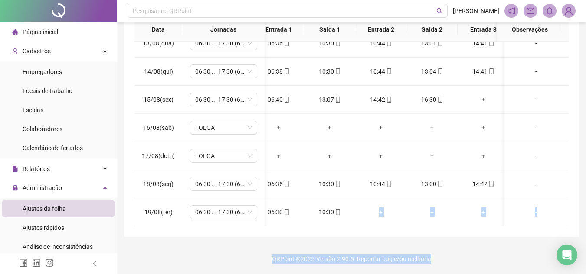
drag, startPoint x: 349, startPoint y: 219, endPoint x: 501, endPoint y: 242, distance: 153.8
click at [501, 242] on div "**********" at bounding box center [351, 52] width 469 height 443
click at [453, 239] on div "**********" at bounding box center [351, 52] width 469 height 443
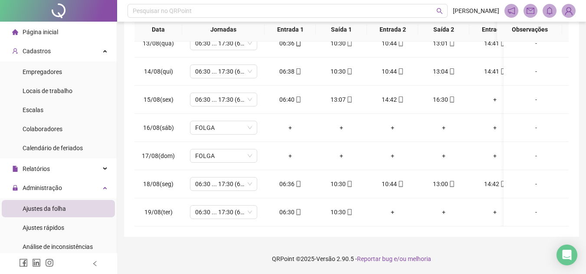
scroll to position [0, 0]
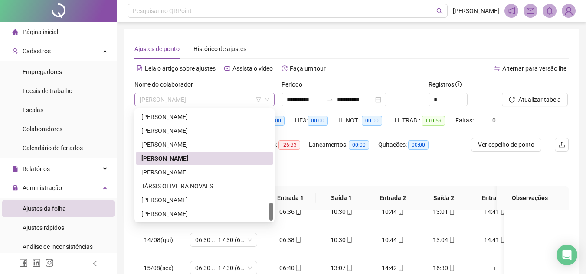
click at [228, 94] on span "[PERSON_NAME]" at bounding box center [205, 99] width 130 height 13
click at [232, 171] on div "[PERSON_NAME]" at bounding box center [204, 173] width 126 height 10
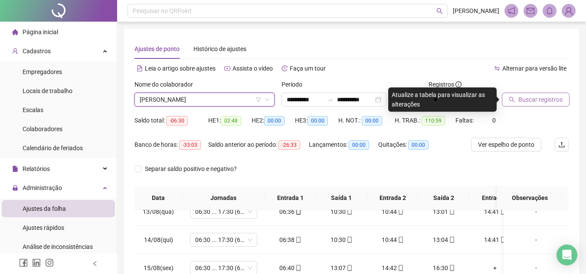
click at [548, 97] on span "Buscar registros" at bounding box center [540, 100] width 44 height 10
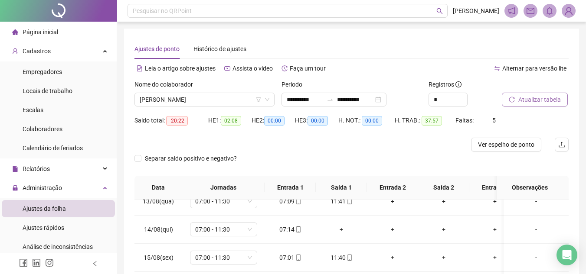
click at [550, 95] on span "Atualizar tabela" at bounding box center [539, 100] width 42 height 10
click at [508, 99] on button "Atualizar tabela" at bounding box center [534, 100] width 66 height 14
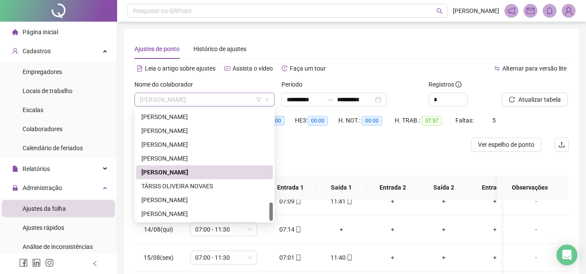
click at [207, 95] on span "[PERSON_NAME]" at bounding box center [205, 99] width 130 height 13
click at [213, 187] on div "TÁRSIS OLIVEIRA NOVAES" at bounding box center [204, 187] width 126 height 10
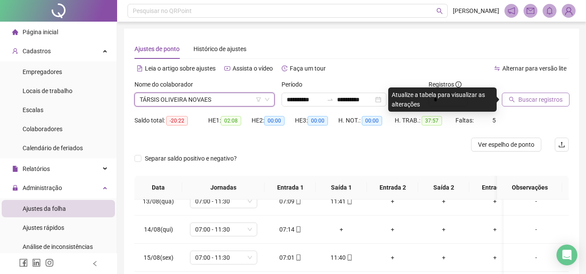
click at [514, 101] on icon "search" at bounding box center [511, 100] width 6 height 6
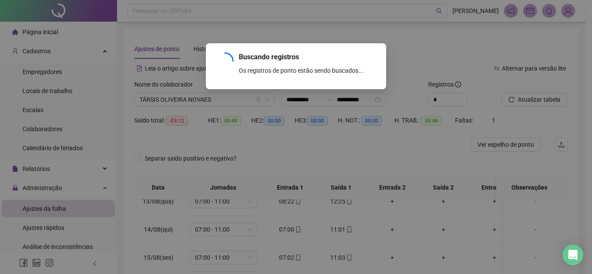
click at [517, 101] on div "Buscando registros Os registros de ponto estão sendo buscados... OK" at bounding box center [296, 137] width 592 height 274
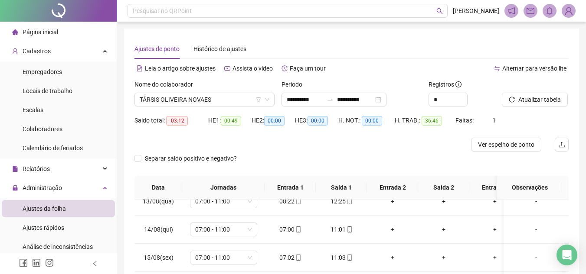
click at [517, 101] on button "Atualizar tabela" at bounding box center [534, 100] width 66 height 14
